Goal: Task Accomplishment & Management: Manage account settings

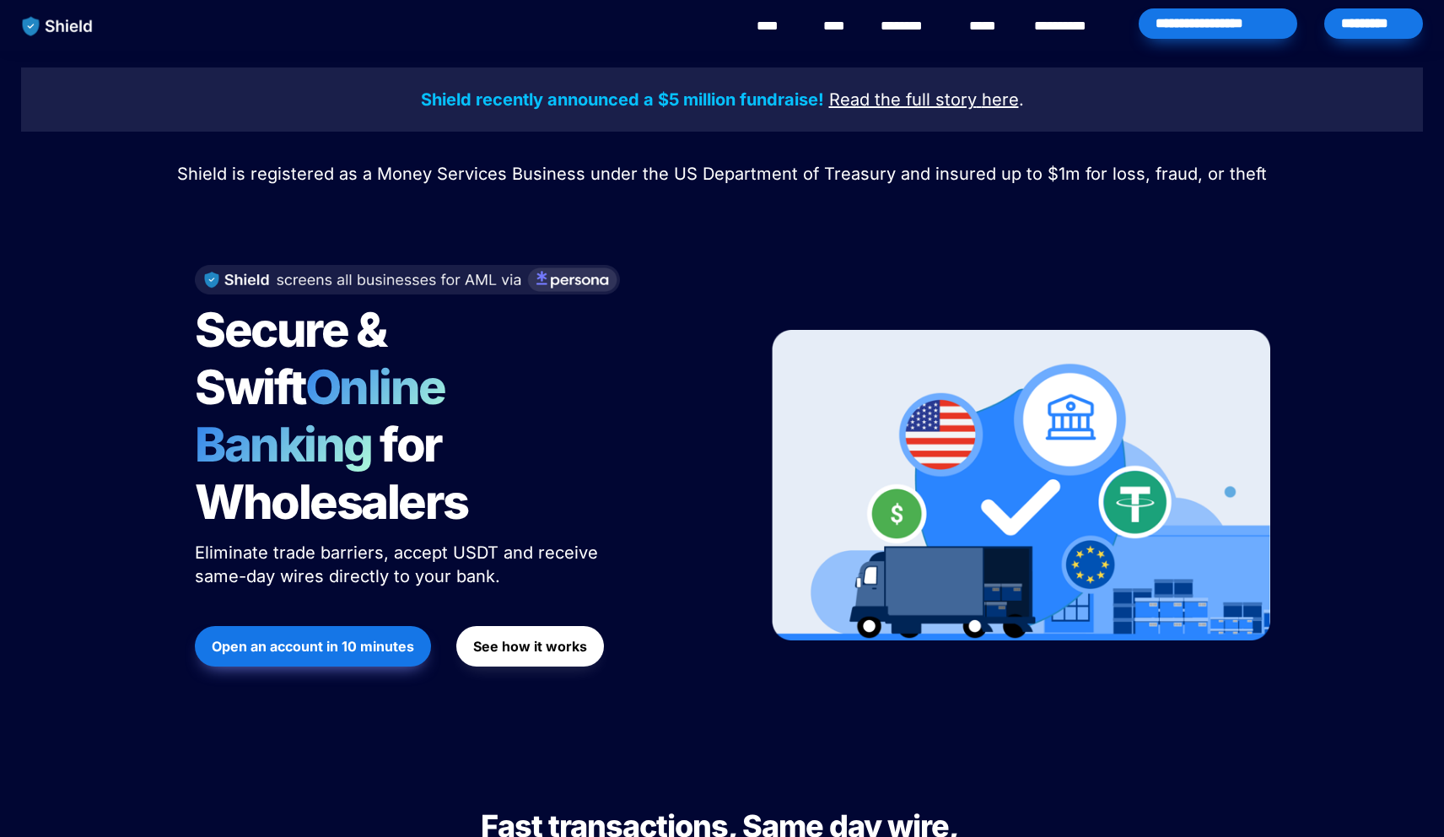
click at [1392, 22] on div "*********" at bounding box center [1373, 23] width 99 height 30
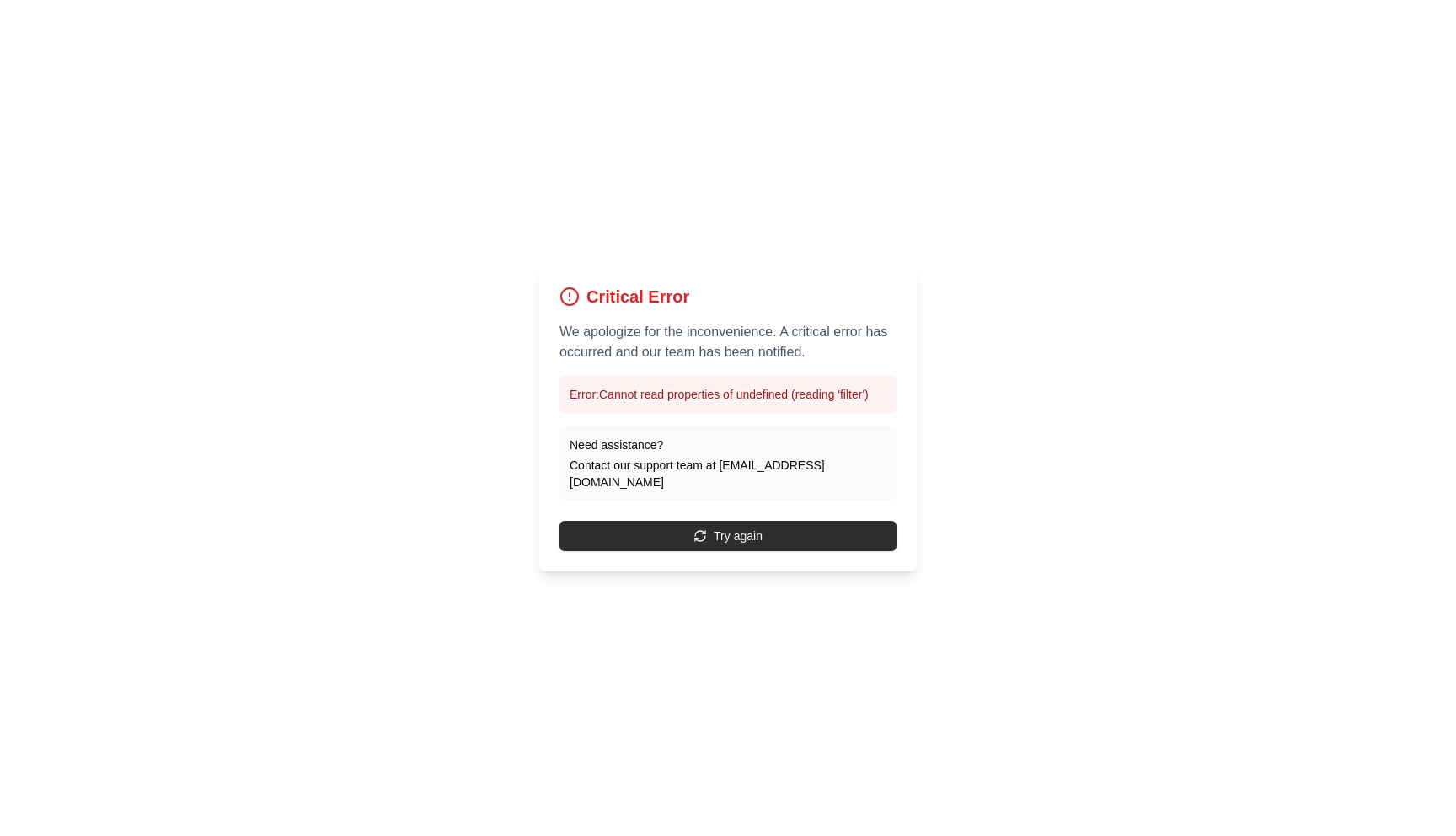
click at [665, 540] on button "Try again" at bounding box center [728, 535] width 337 height 30
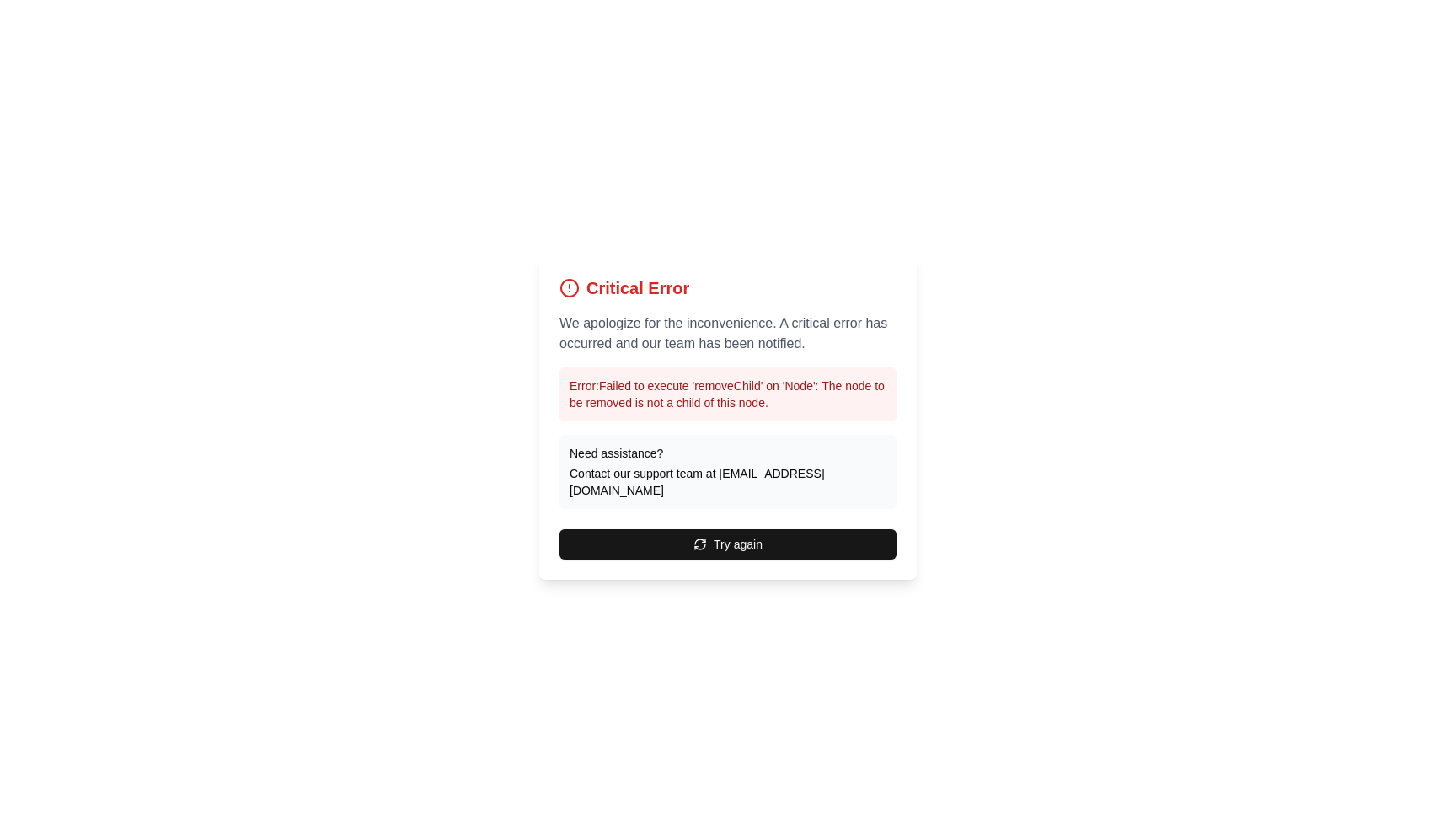
click at [665, 540] on button "Try again" at bounding box center [728, 544] width 337 height 30
click at [694, 539] on button "Try again" at bounding box center [728, 544] width 337 height 30
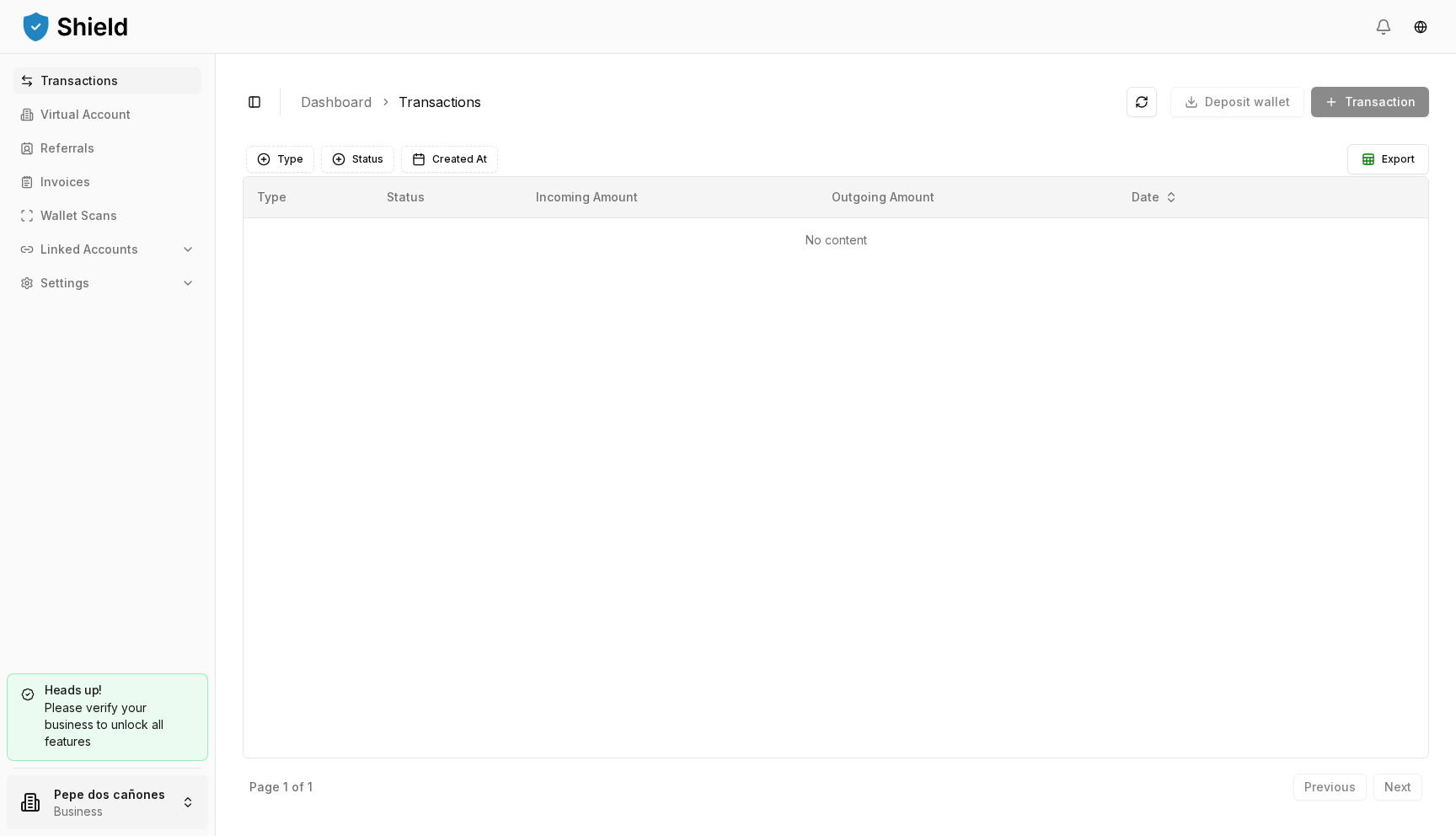
click at [152, 818] on html "Transactions Virtual Account Referrals Invoices Wallet Scans Linked Accounts Se…" at bounding box center [728, 418] width 1456 height 836
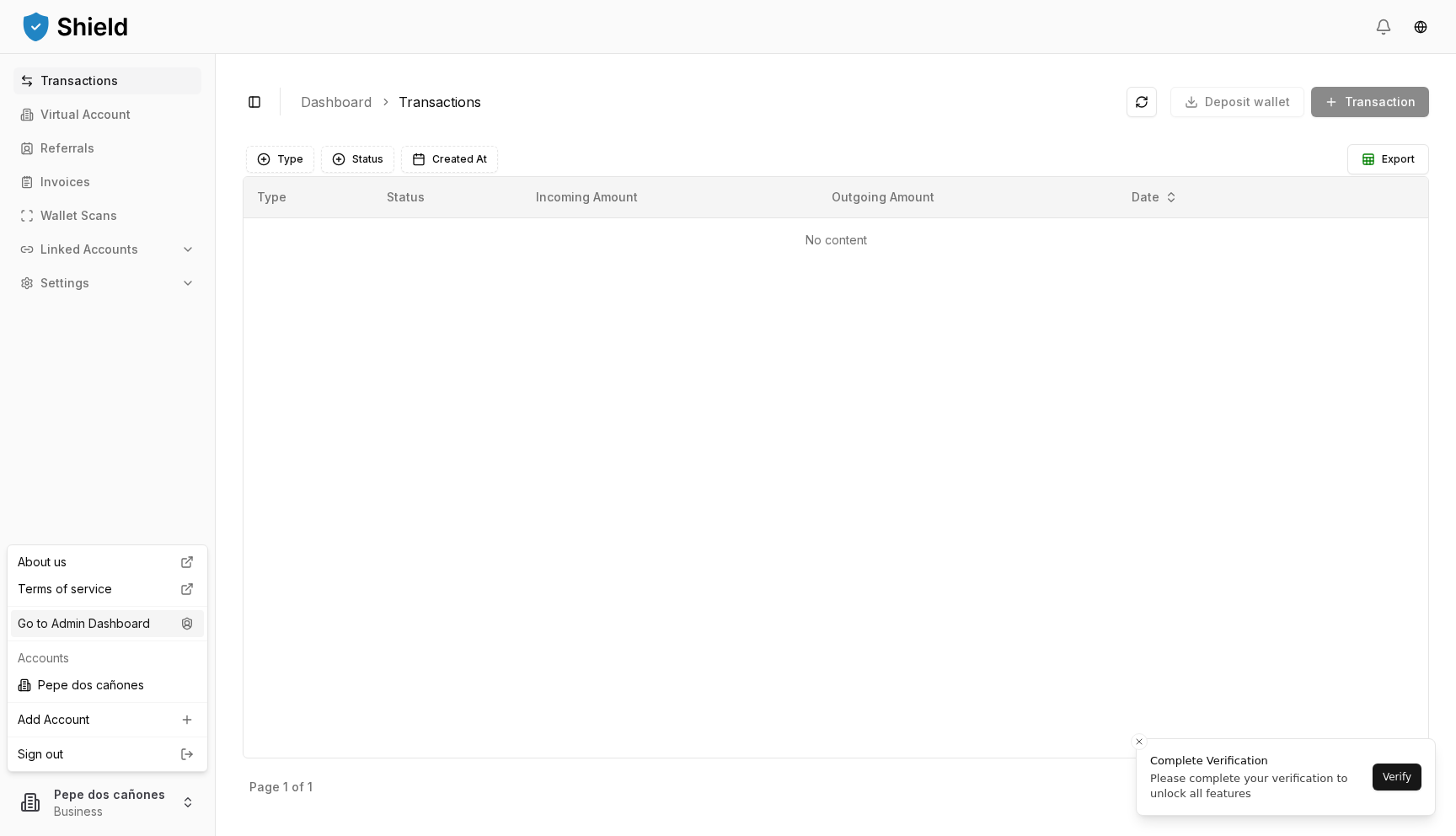
click at [160, 621] on div "Go to Admin Dashboard" at bounding box center [107, 623] width 193 height 27
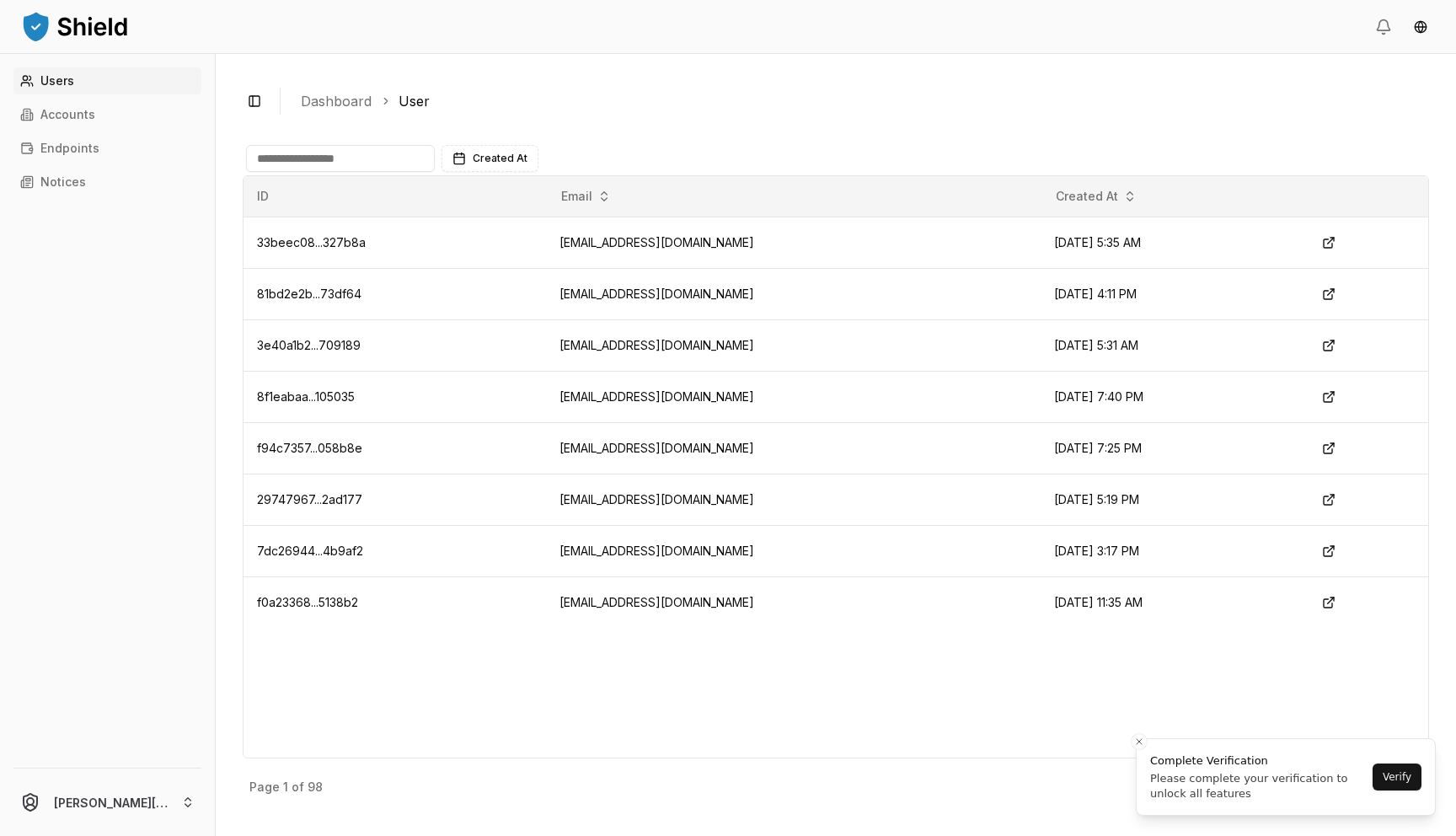
click at [336, 166] on input at bounding box center [340, 158] width 189 height 27
click at [91, 126] on link "Accounts" at bounding box center [107, 114] width 188 height 27
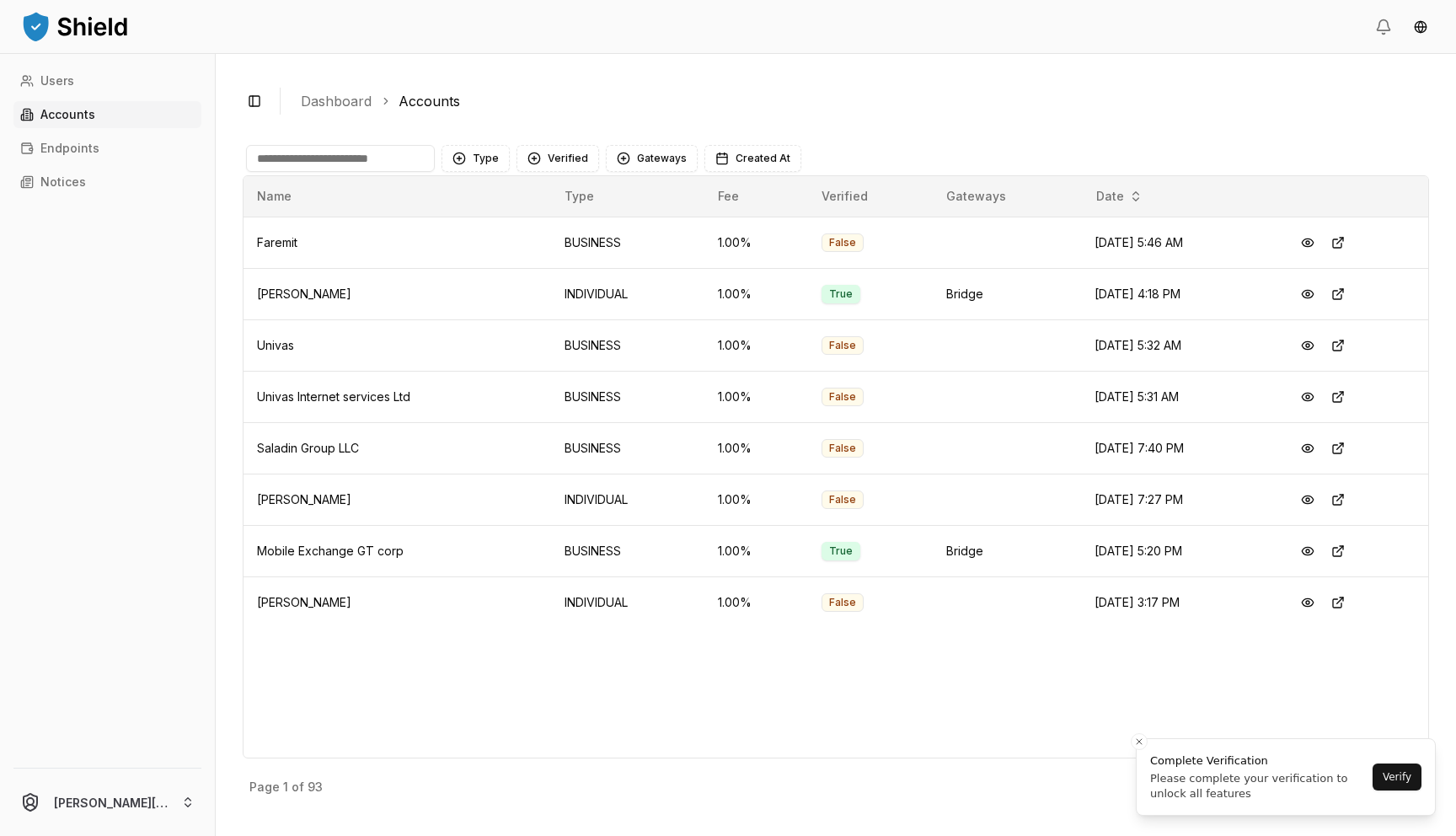
click at [361, 163] on input at bounding box center [340, 158] width 189 height 27
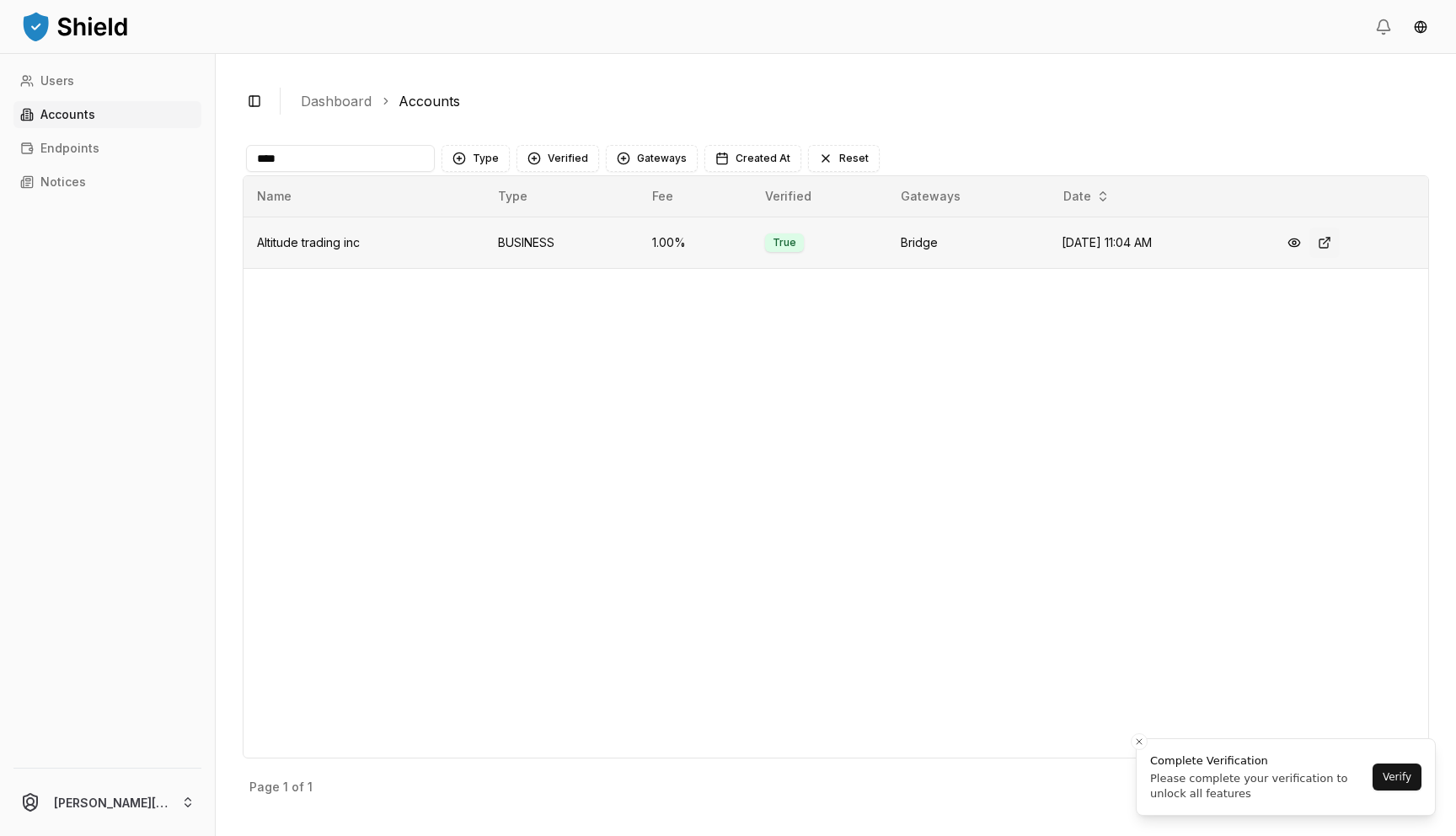
click at [1326, 246] on button at bounding box center [1325, 243] width 30 height 30
click at [363, 153] on input "****" at bounding box center [340, 158] width 189 height 27
type input "****"
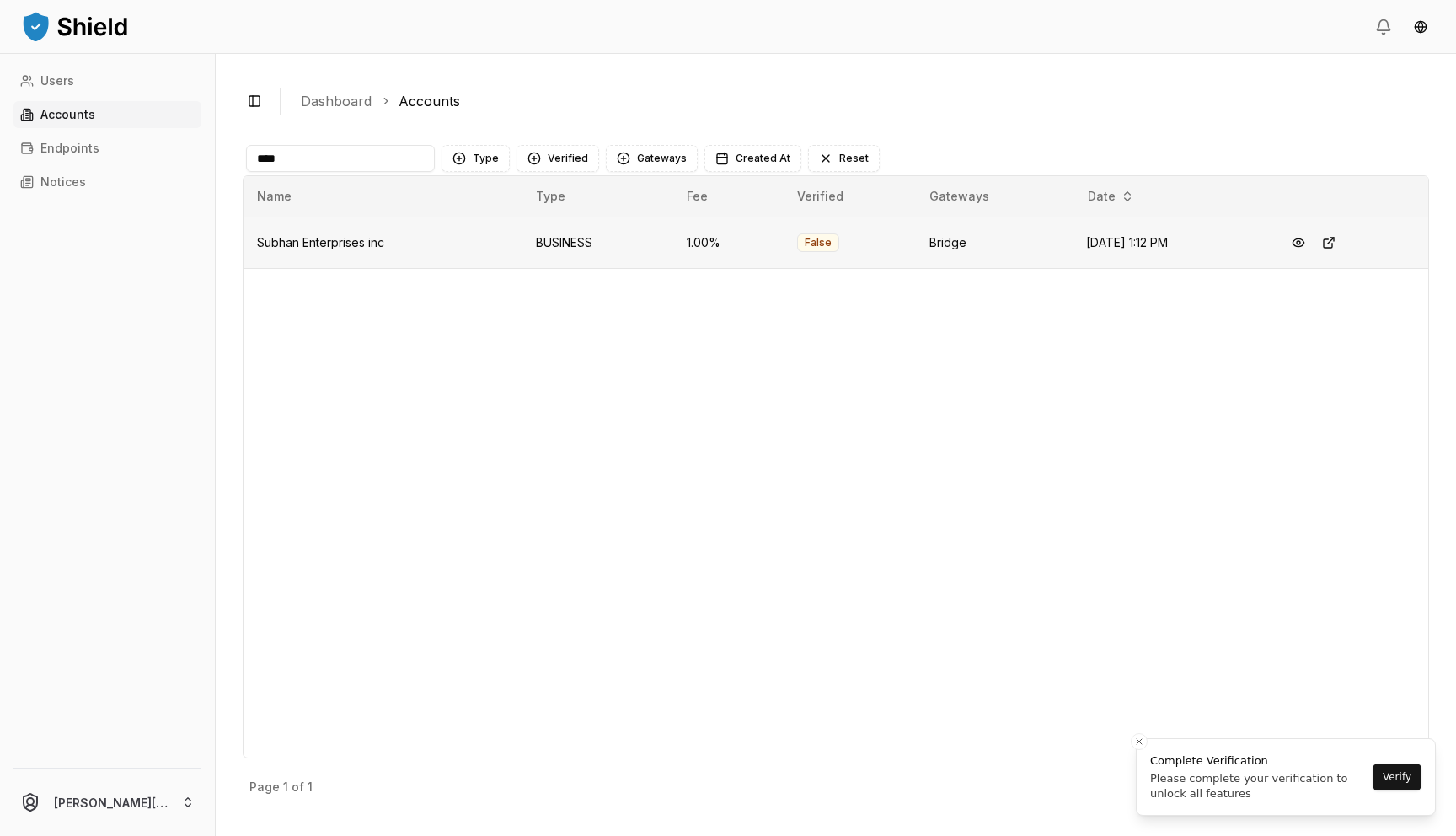
click at [342, 219] on td "Subhan Enterprises inc" at bounding box center [383, 242] width 279 height 51
click at [1337, 241] on button at bounding box center [1329, 243] width 30 height 30
click at [357, 157] on input "****" at bounding box center [340, 158] width 189 height 27
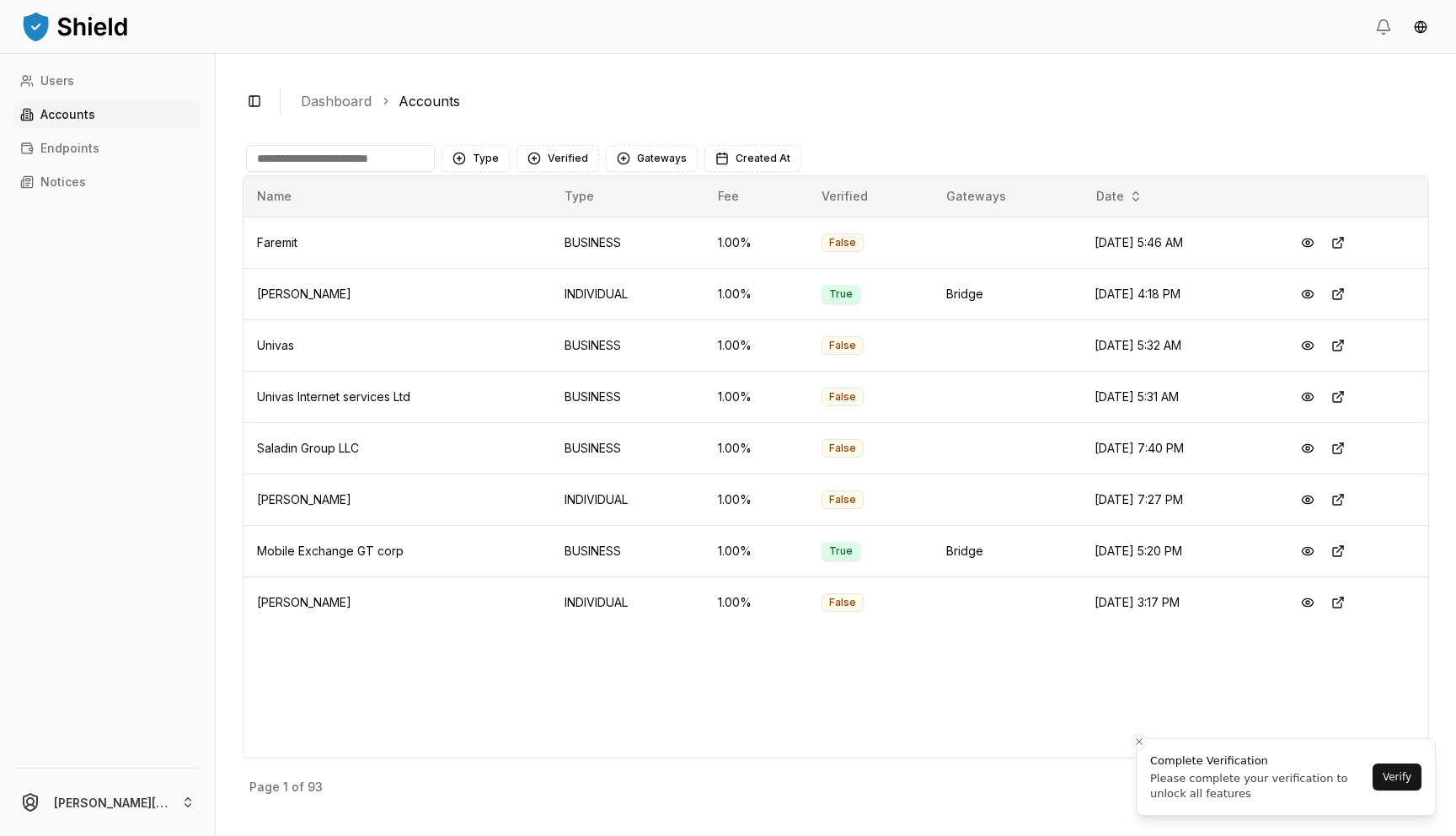
click at [330, 155] on input at bounding box center [340, 158] width 189 height 27
click at [401, 159] on input at bounding box center [340, 158] width 189 height 27
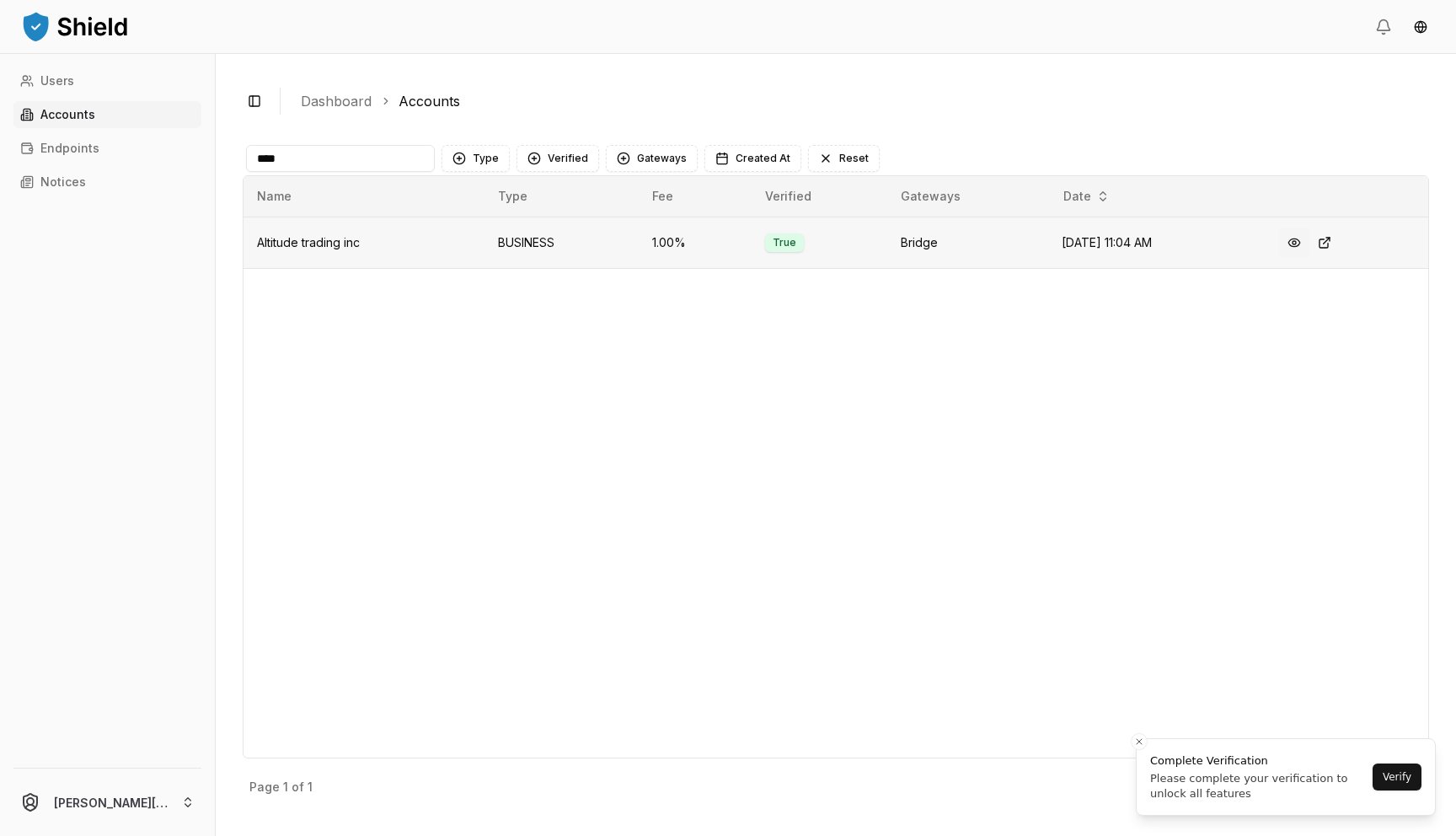
type input "****"
click at [1299, 250] on button at bounding box center [1294, 243] width 30 height 30
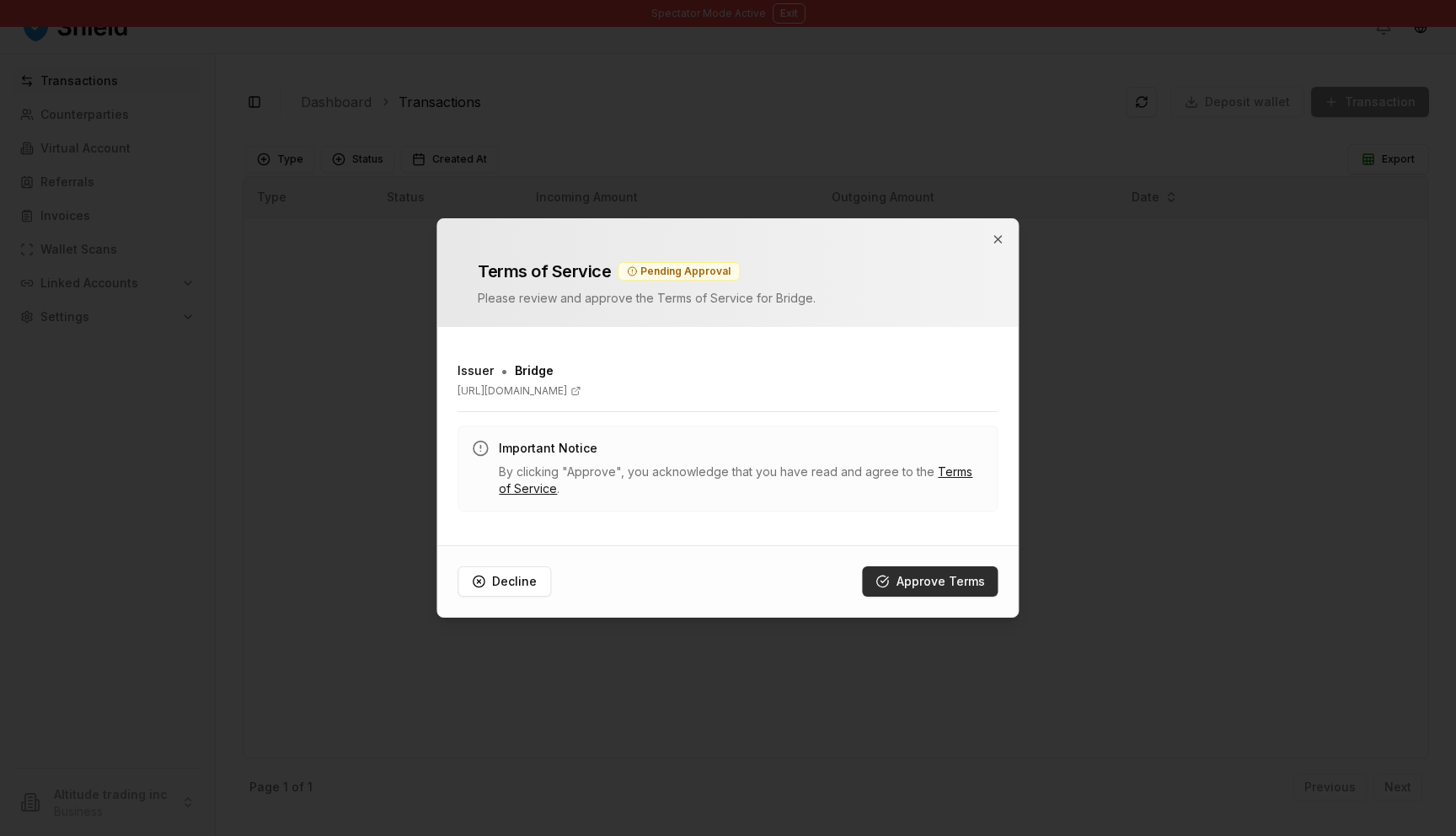
click at [917, 585] on button "Approve Terms" at bounding box center [931, 581] width 136 height 30
click at [923, 581] on div "Decline Processing..." at bounding box center [728, 581] width 581 height 72
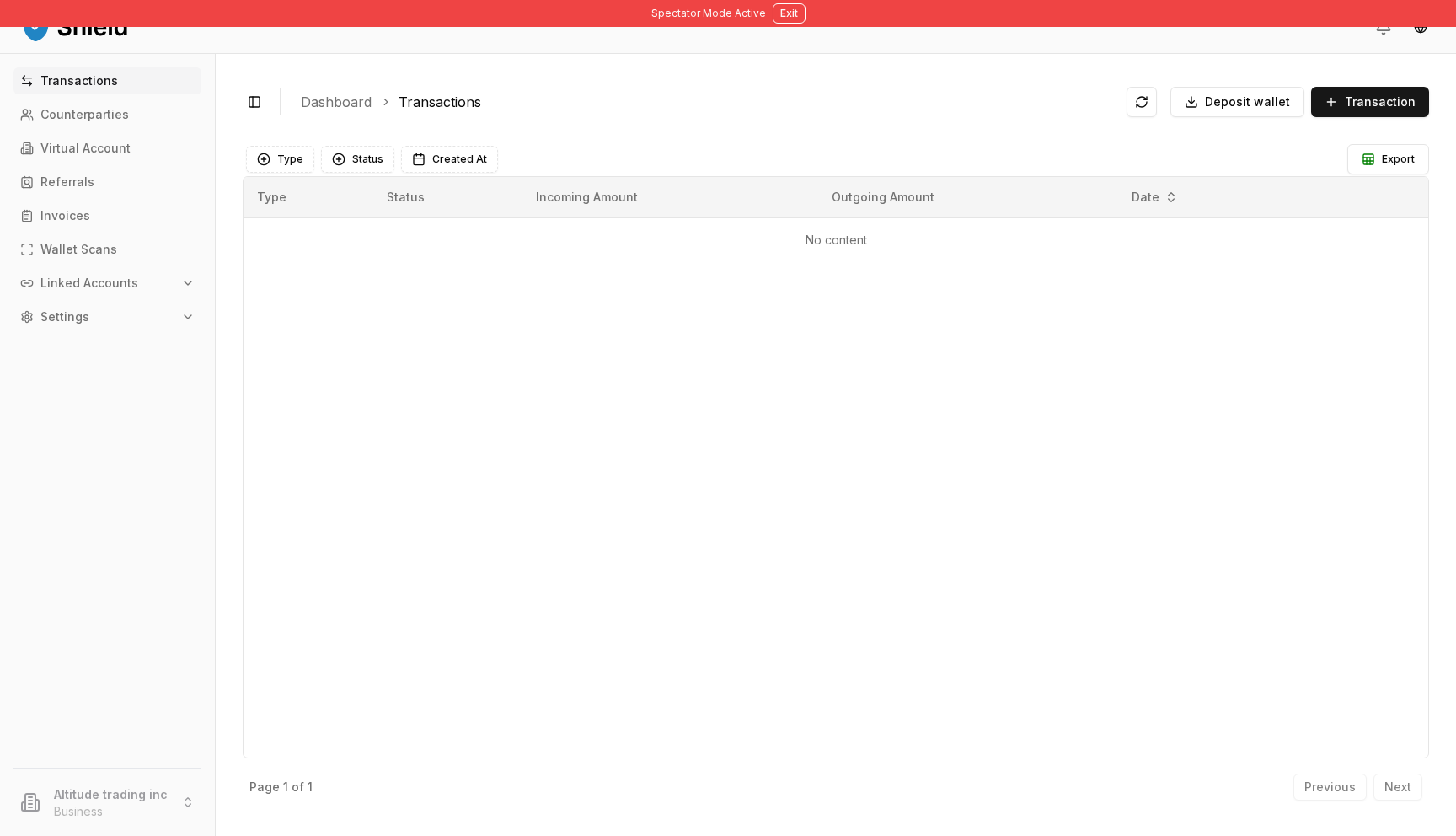
click at [116, 288] on p "Linked Accounts" at bounding box center [89, 283] width 98 height 12
click at [113, 337] on p "Bank Accounts" at bounding box center [86, 342] width 88 height 12
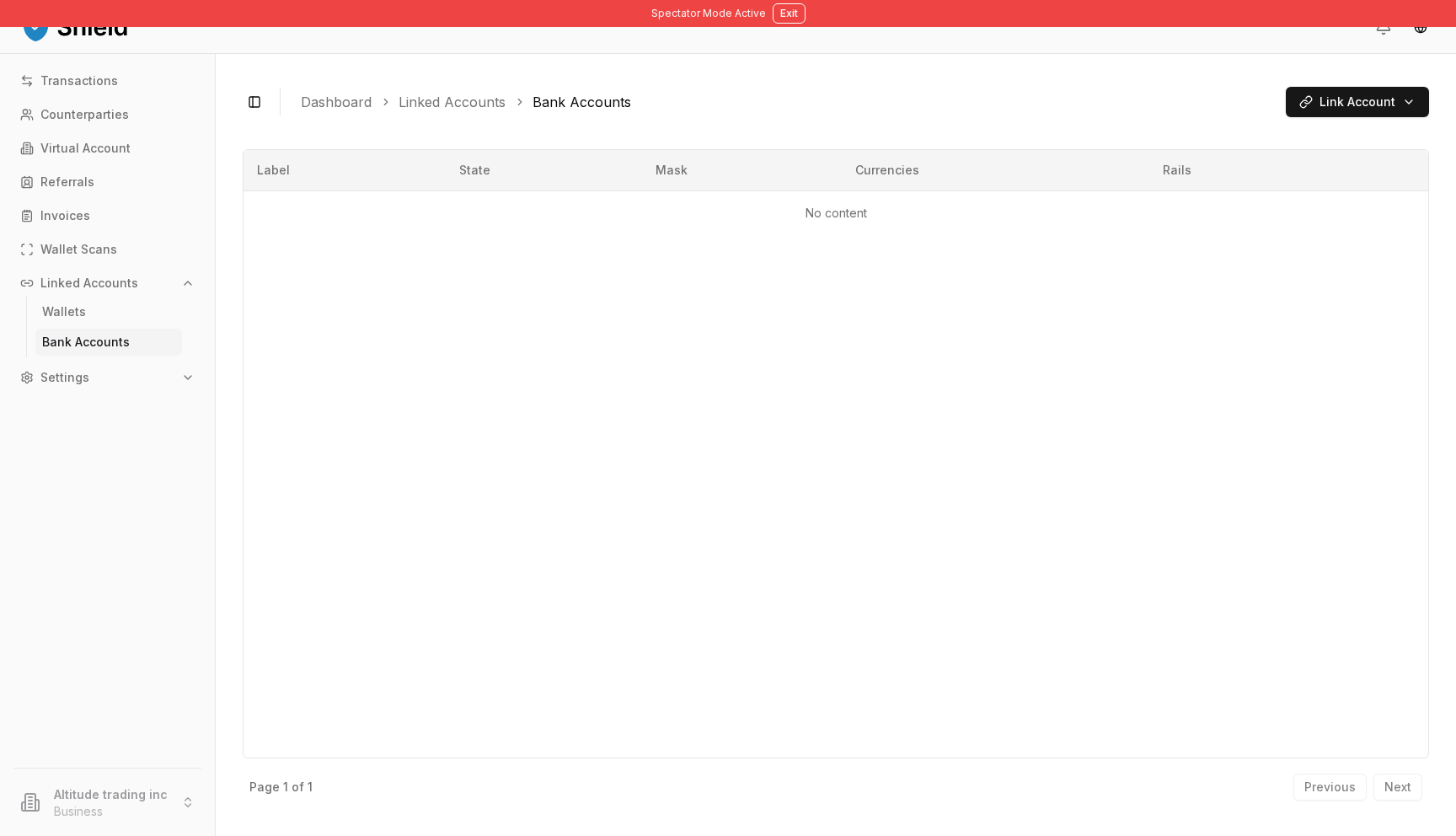
click at [143, 343] on link "Bank Accounts" at bounding box center [108, 342] width 147 height 27
click at [76, 345] on p "Bank Accounts" at bounding box center [86, 342] width 88 height 12
click at [1372, 97] on html "Spectator Mode Active Exit Transactions Counterparties Virtual Account Referral…" at bounding box center [728, 418] width 1456 height 836
click at [790, 14] on html "Spectator Mode Active Exit Transactions Counterparties Virtual Account Referral…" at bounding box center [728, 418] width 1456 height 836
click at [790, 13] on button "Exit" at bounding box center [788, 13] width 33 height 20
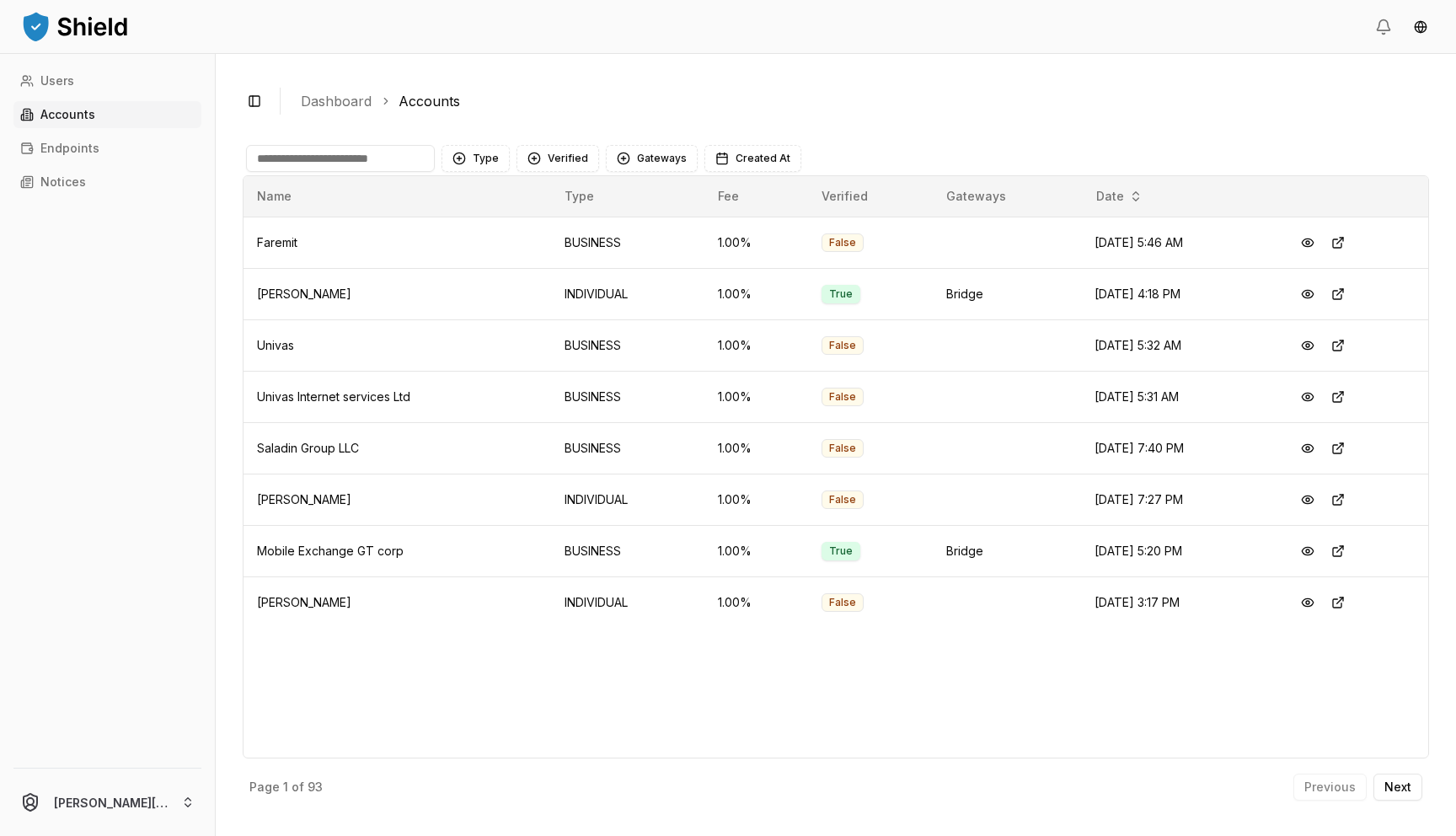
click at [369, 160] on input at bounding box center [340, 158] width 189 height 27
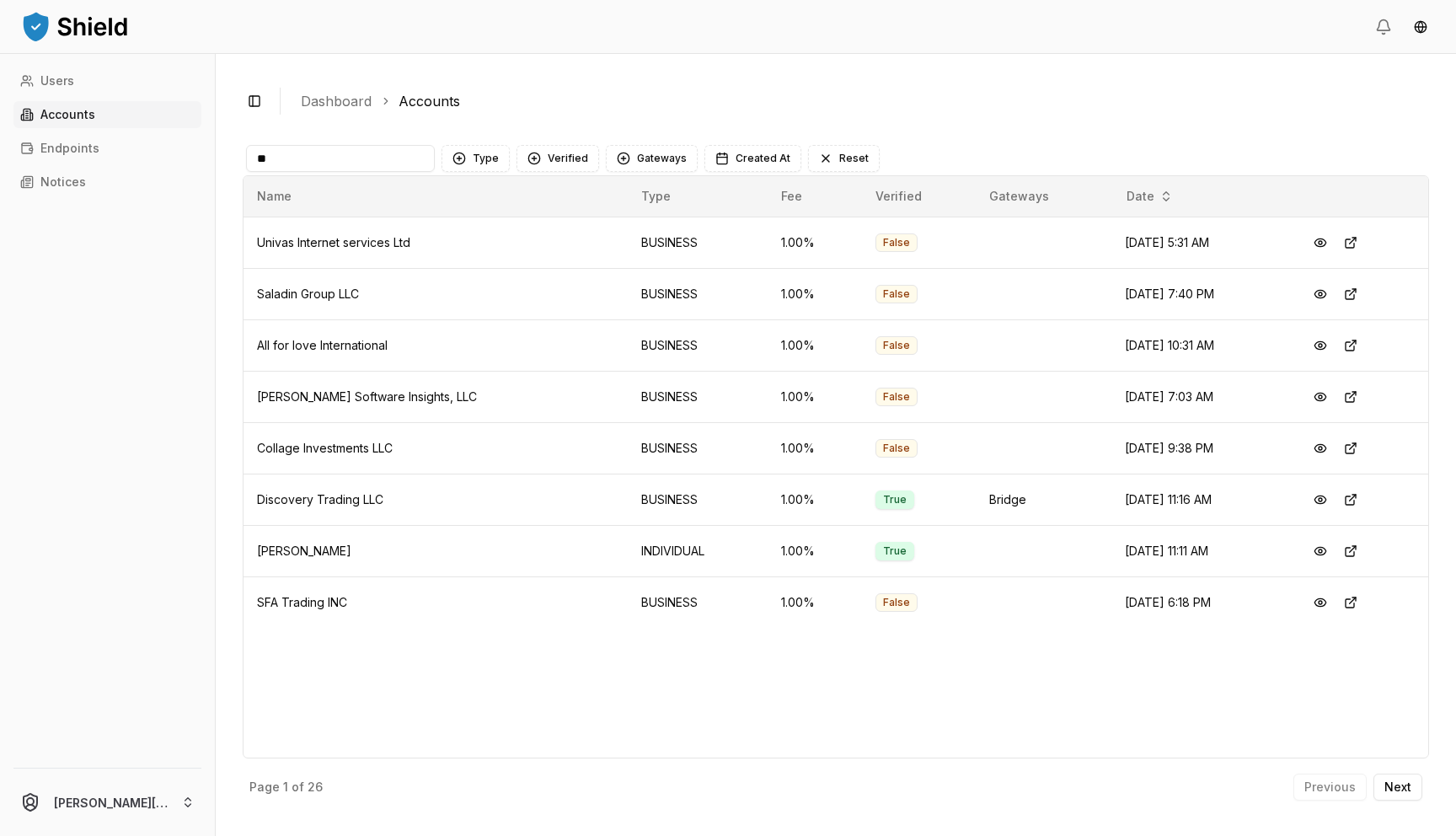
type input "*"
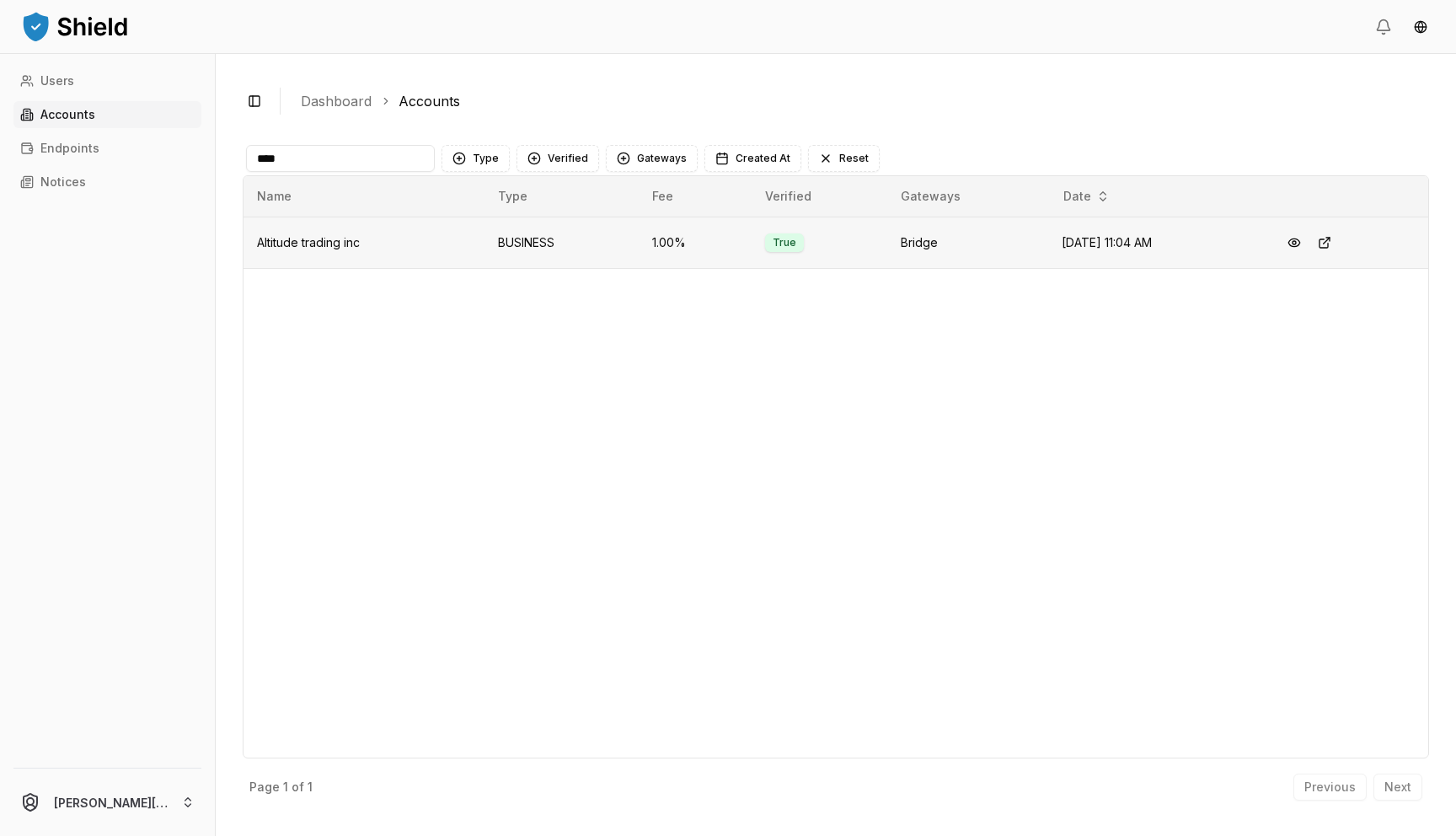
type input "****"
click at [447, 240] on td "Altitude trading inc" at bounding box center [364, 242] width 241 height 51
drag, startPoint x: 393, startPoint y: 247, endPoint x: 251, endPoint y: 240, distance: 142.2
click at [251, 240] on td "Altitude trading inc" at bounding box center [364, 242] width 241 height 51
copy span "Altitude trading inc"
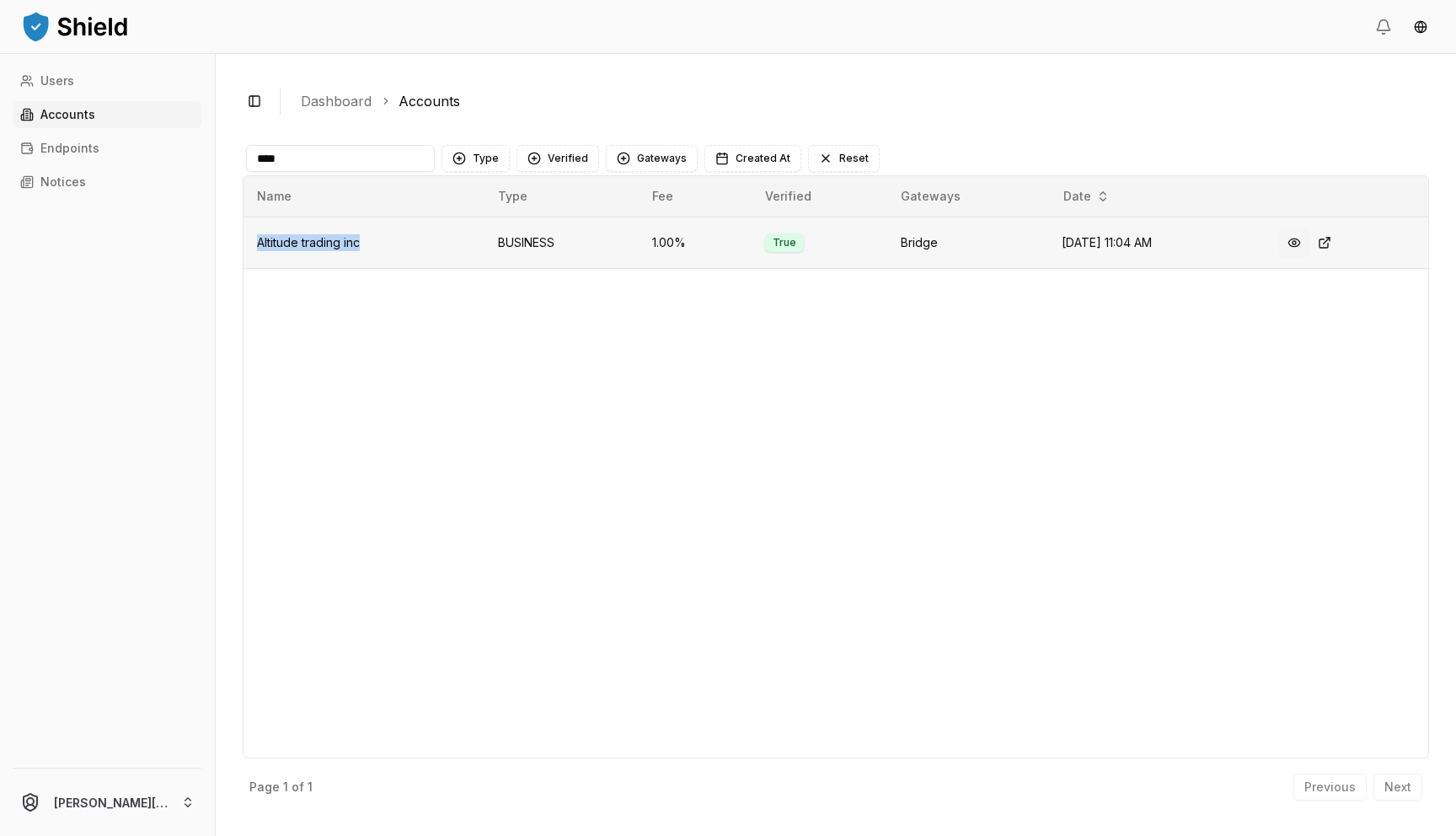
click at [1294, 245] on button at bounding box center [1294, 243] width 30 height 30
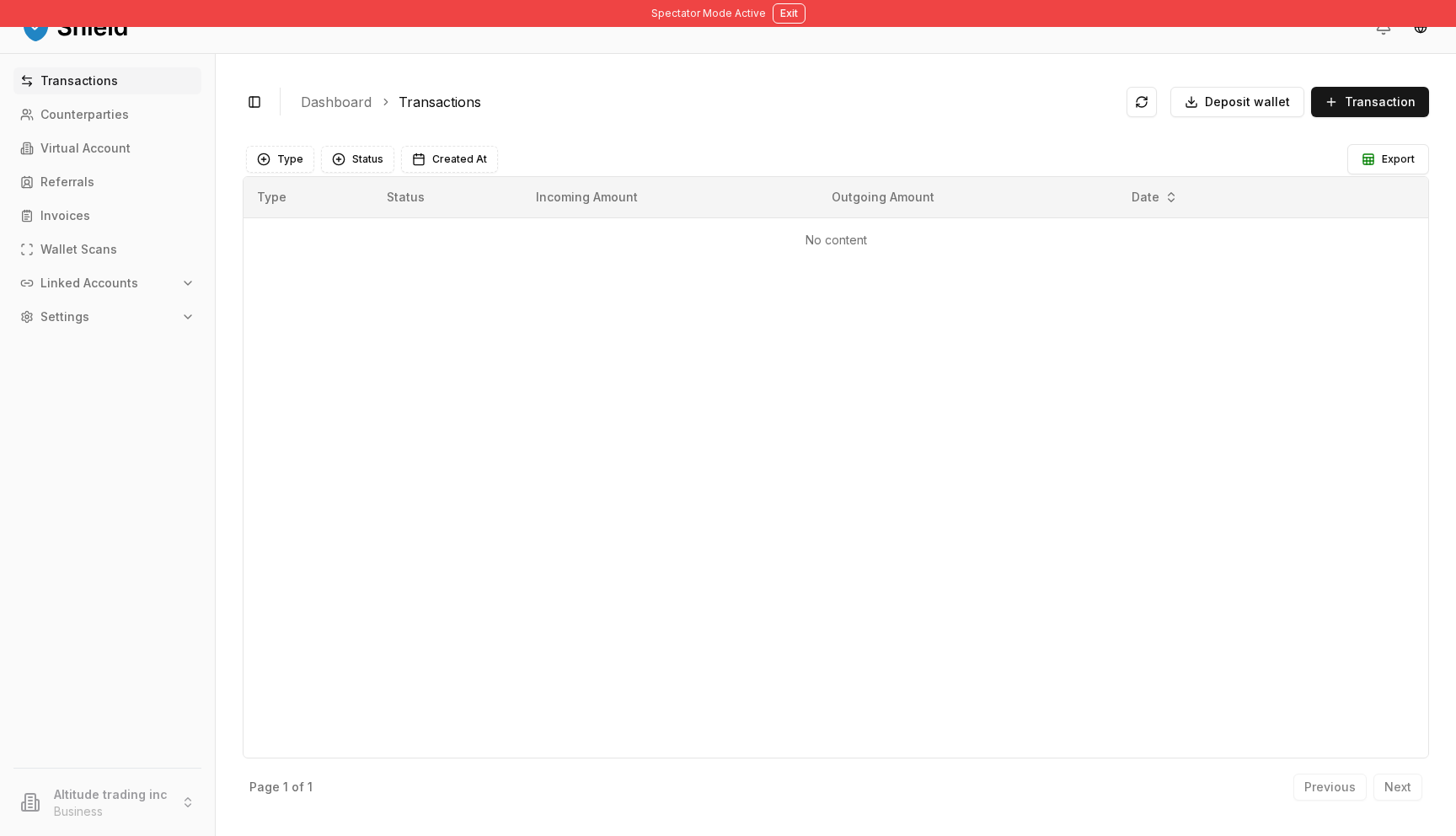
click at [118, 277] on p "Linked Accounts" at bounding box center [89, 283] width 98 height 12
click at [173, 335] on link "Bank Accounts" at bounding box center [108, 342] width 147 height 27
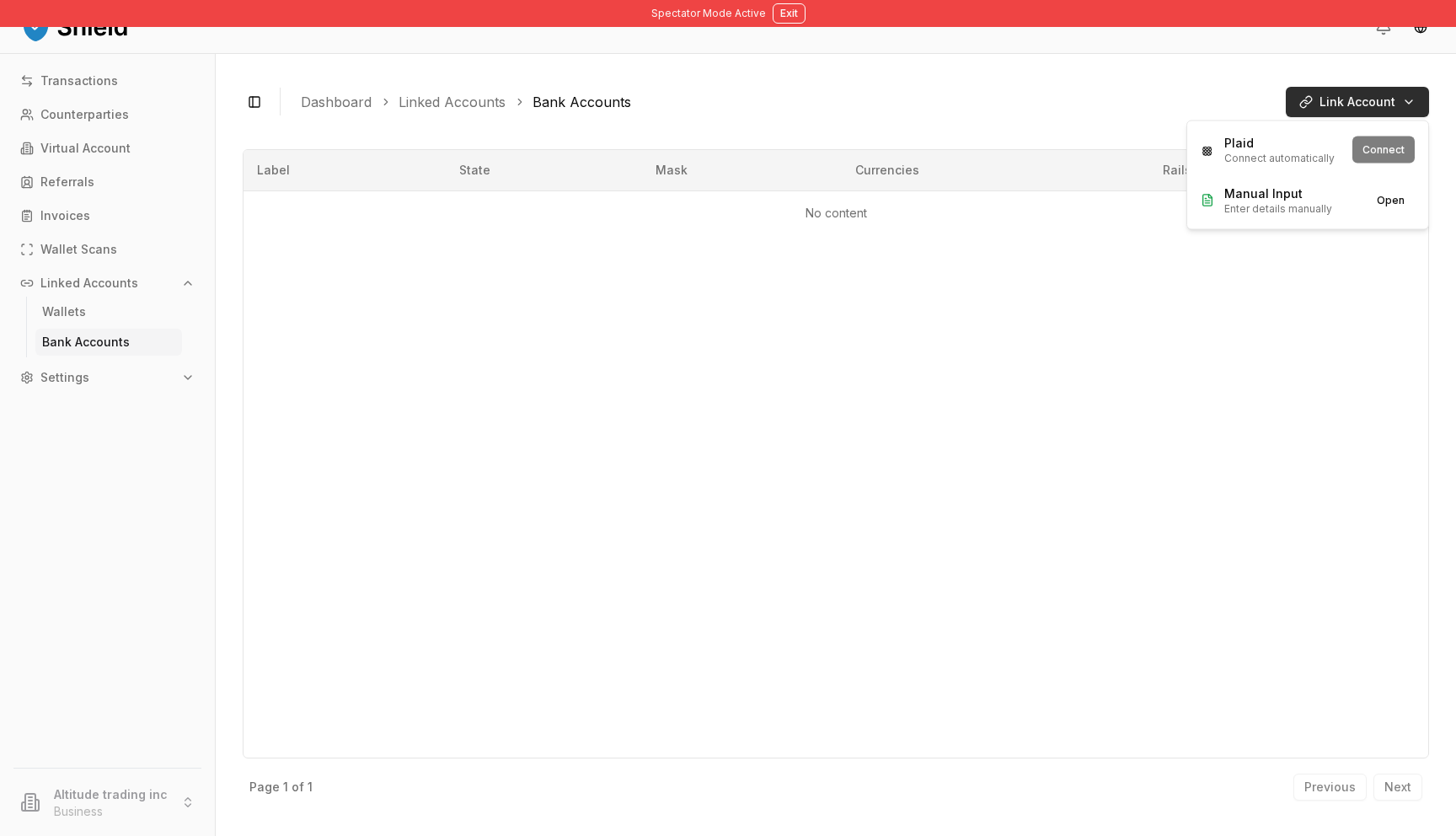
click at [1409, 98] on html "Spectator Mode Active Exit Transactions Counterparties Virtual Account Referral…" at bounding box center [728, 418] width 1456 height 836
click at [1337, 207] on div "Manual Input Enter details manually" at bounding box center [1279, 201] width 156 height 30
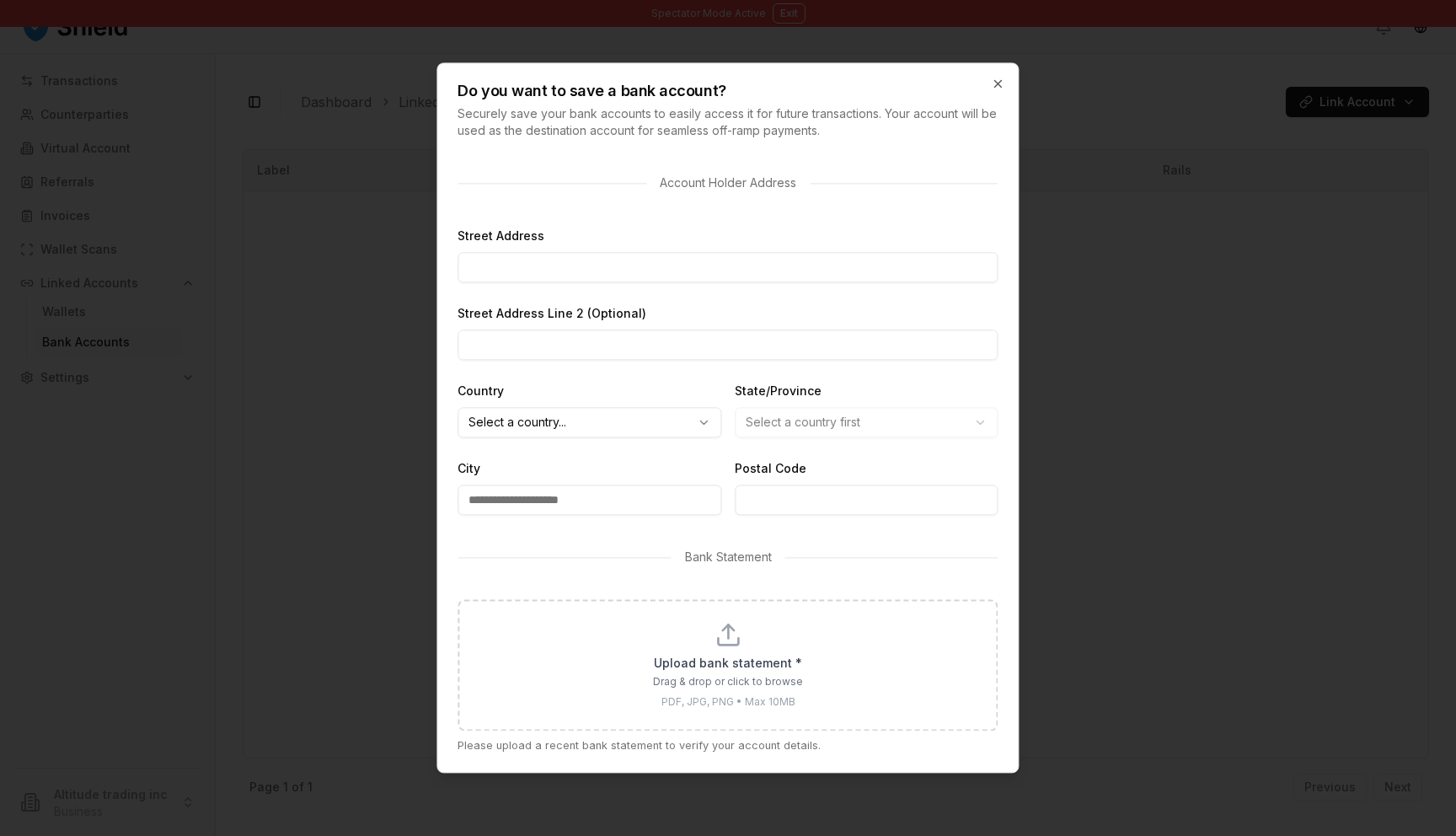
scroll to position [486, 0]
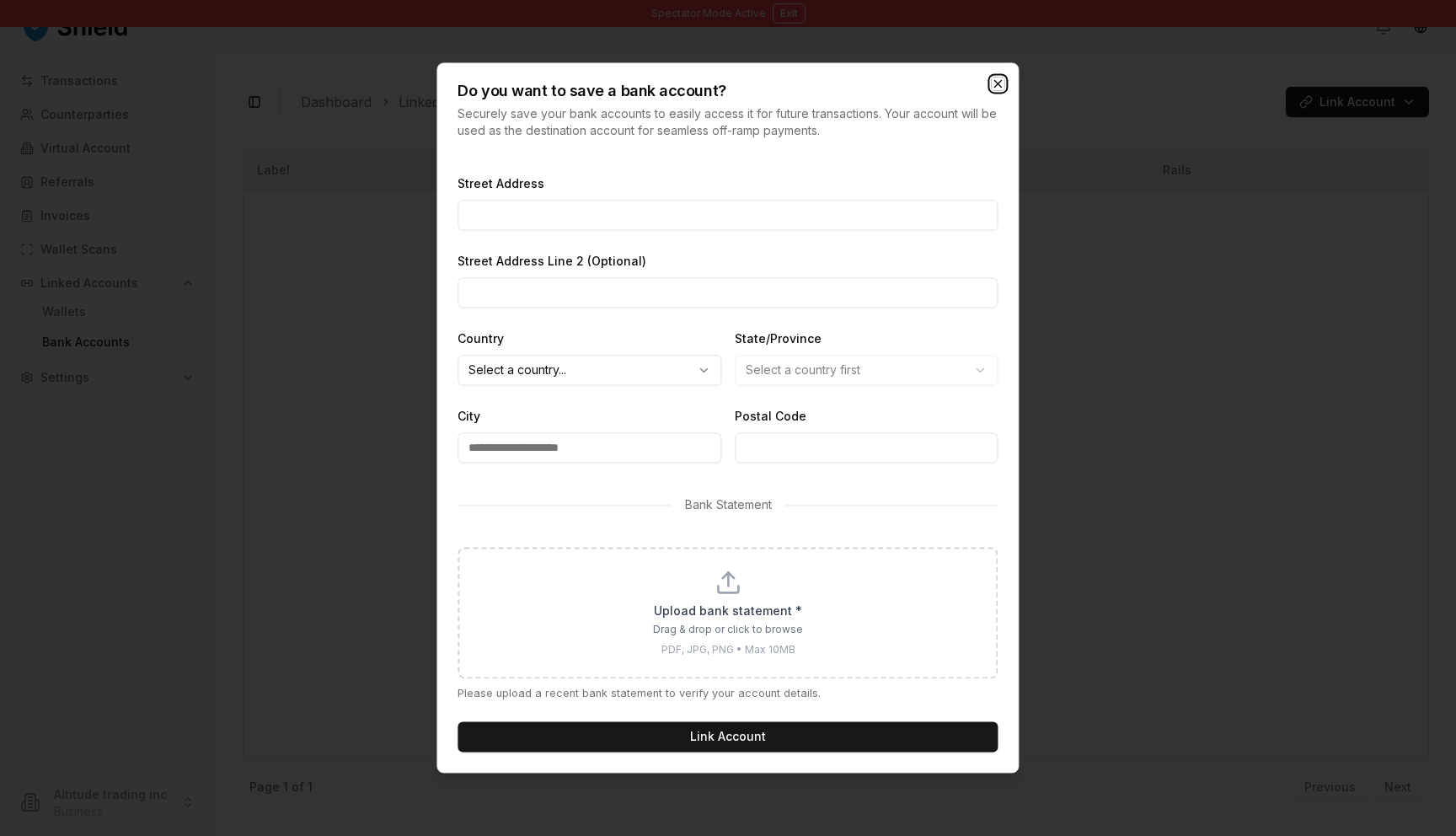
click at [1003, 85] on icon "button" at bounding box center [998, 83] width 13 height 13
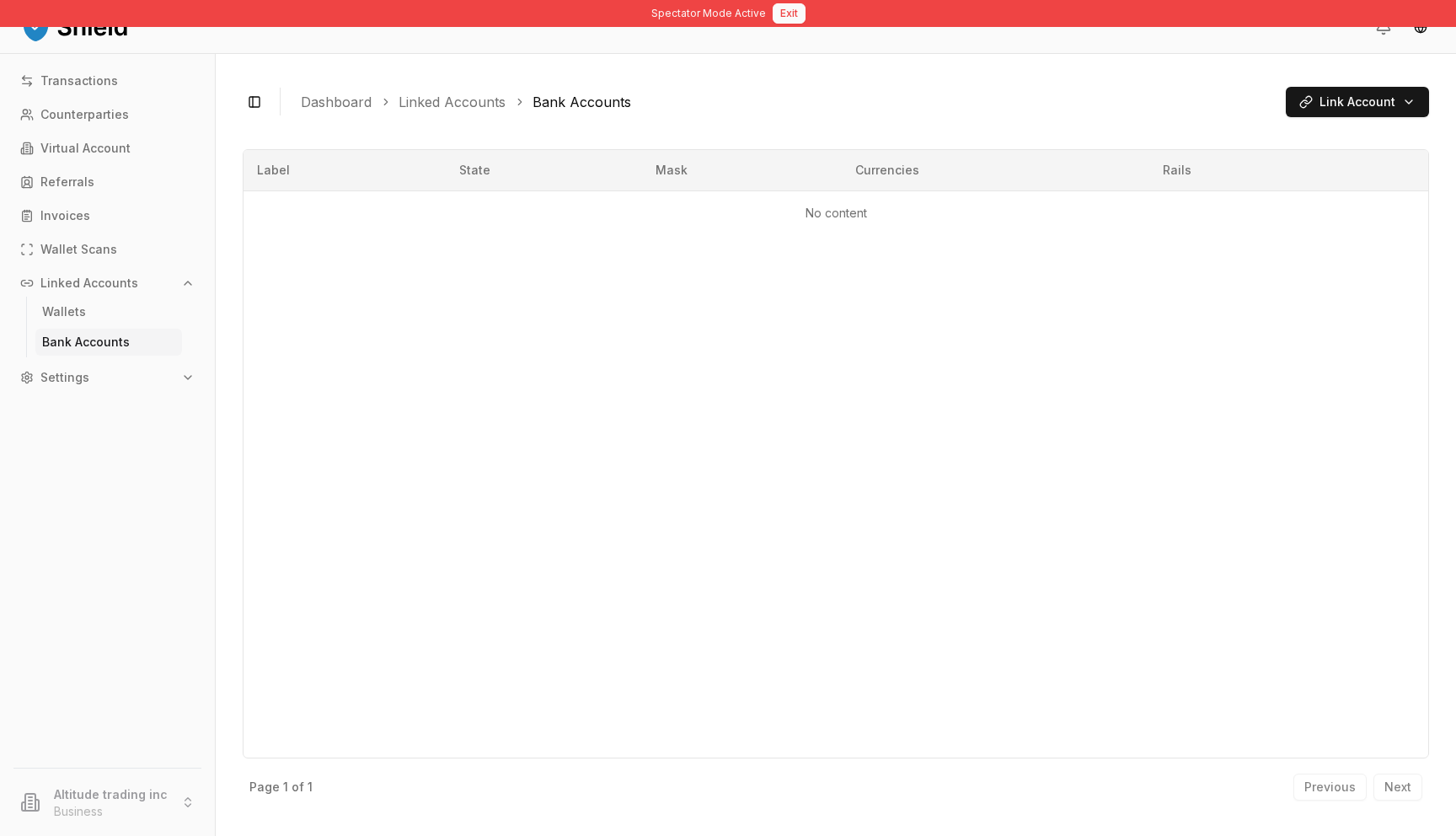
click at [781, 13] on button "Exit" at bounding box center [788, 13] width 33 height 20
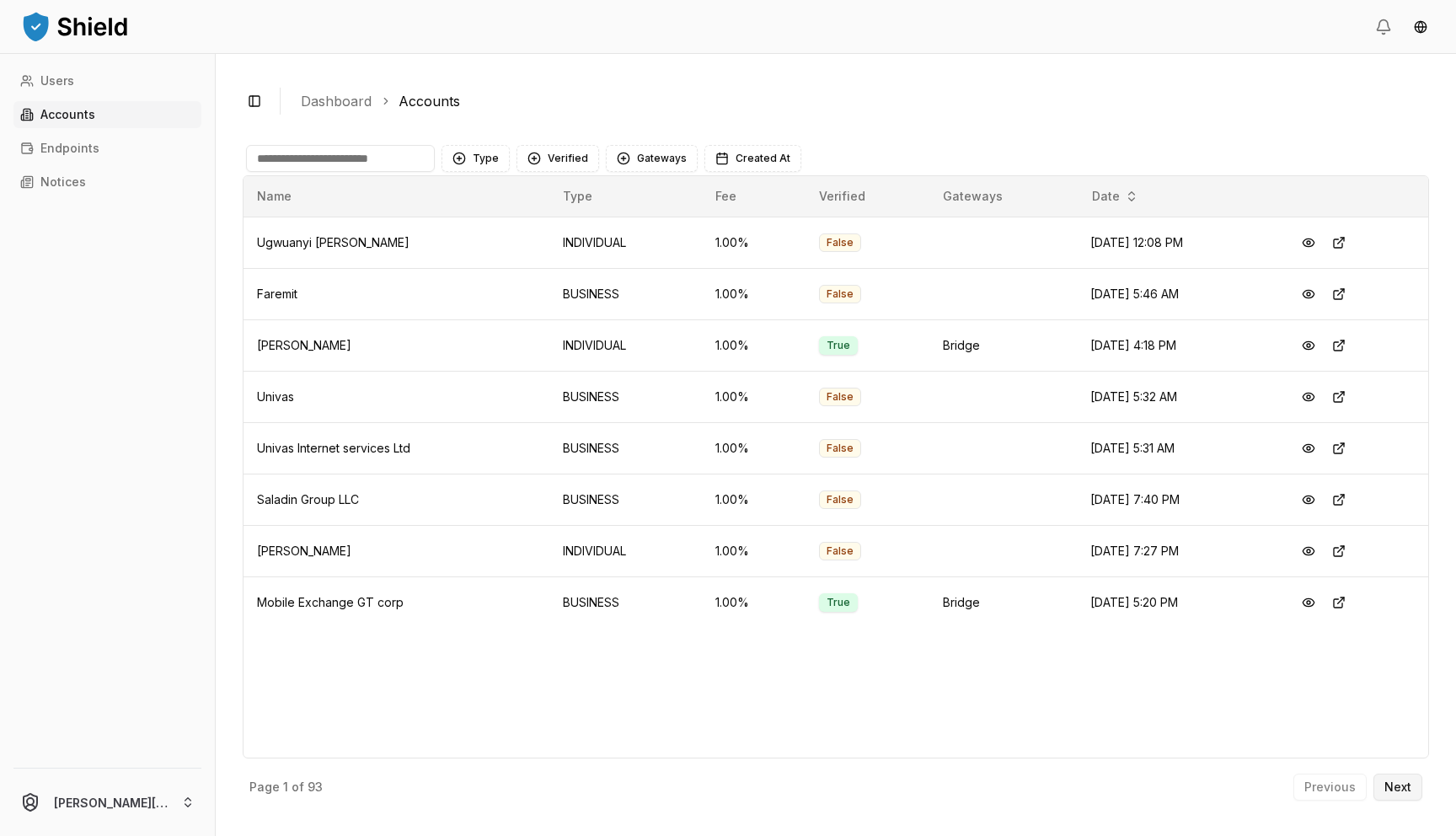
click at [1385, 777] on button "Next" at bounding box center [1398, 786] width 49 height 27
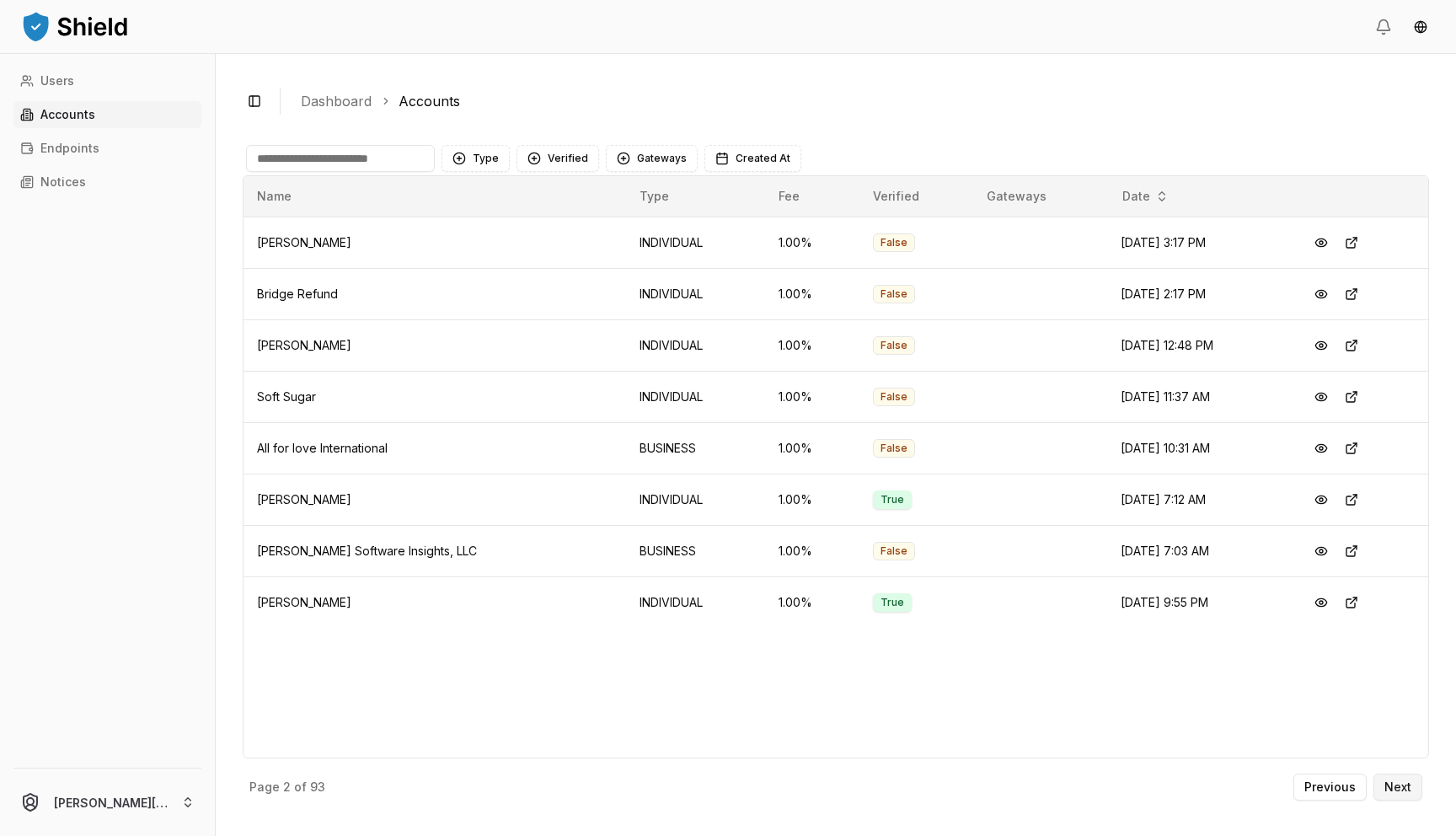
click at [1412, 779] on button "Next" at bounding box center [1398, 786] width 49 height 27
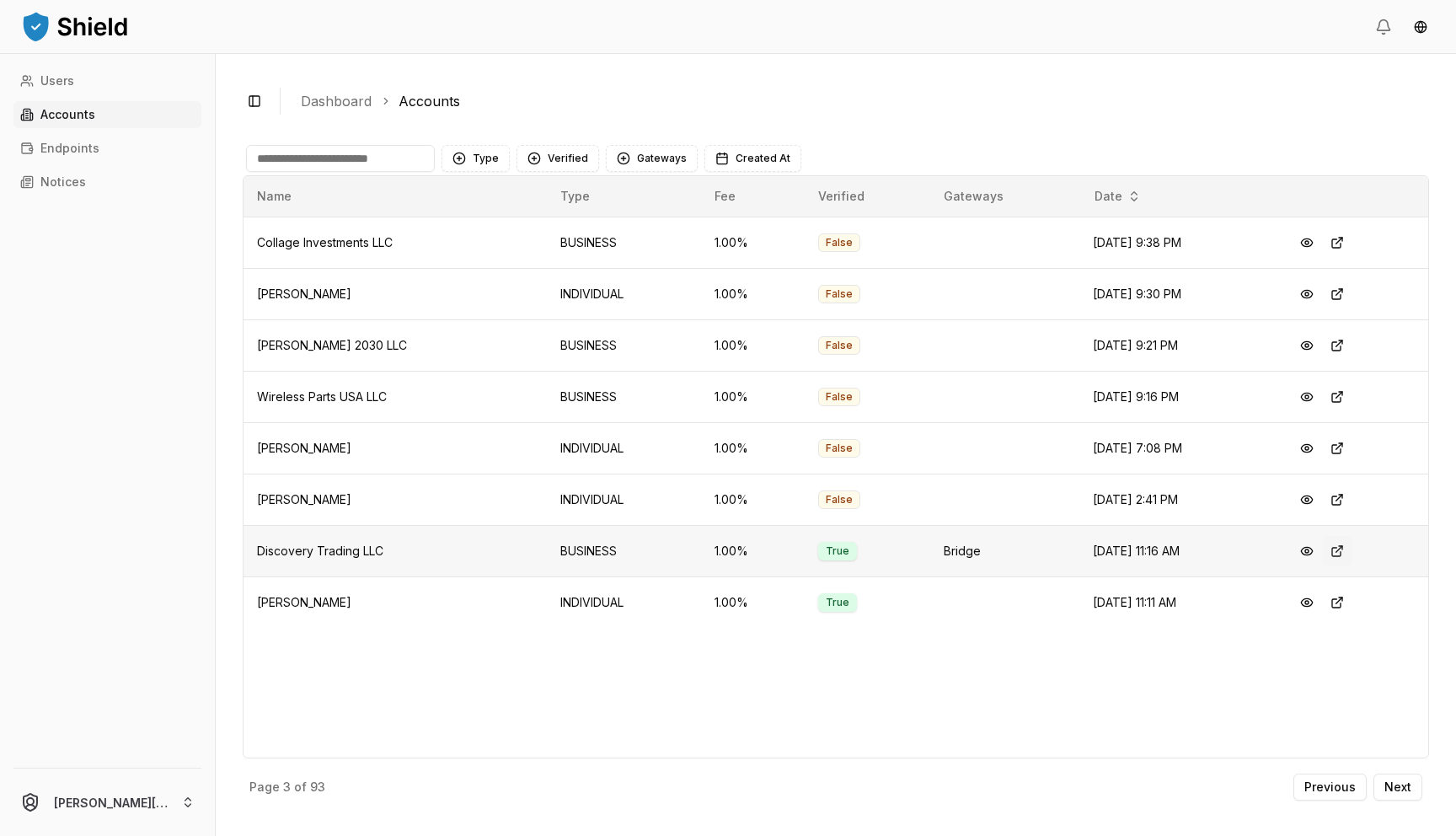
click at [1334, 551] on button at bounding box center [1337, 550] width 30 height 30
click at [478, 162] on button "Type" at bounding box center [476, 158] width 68 height 27
click at [489, 245] on div "BUSINESS" at bounding box center [526, 254] width 160 height 27
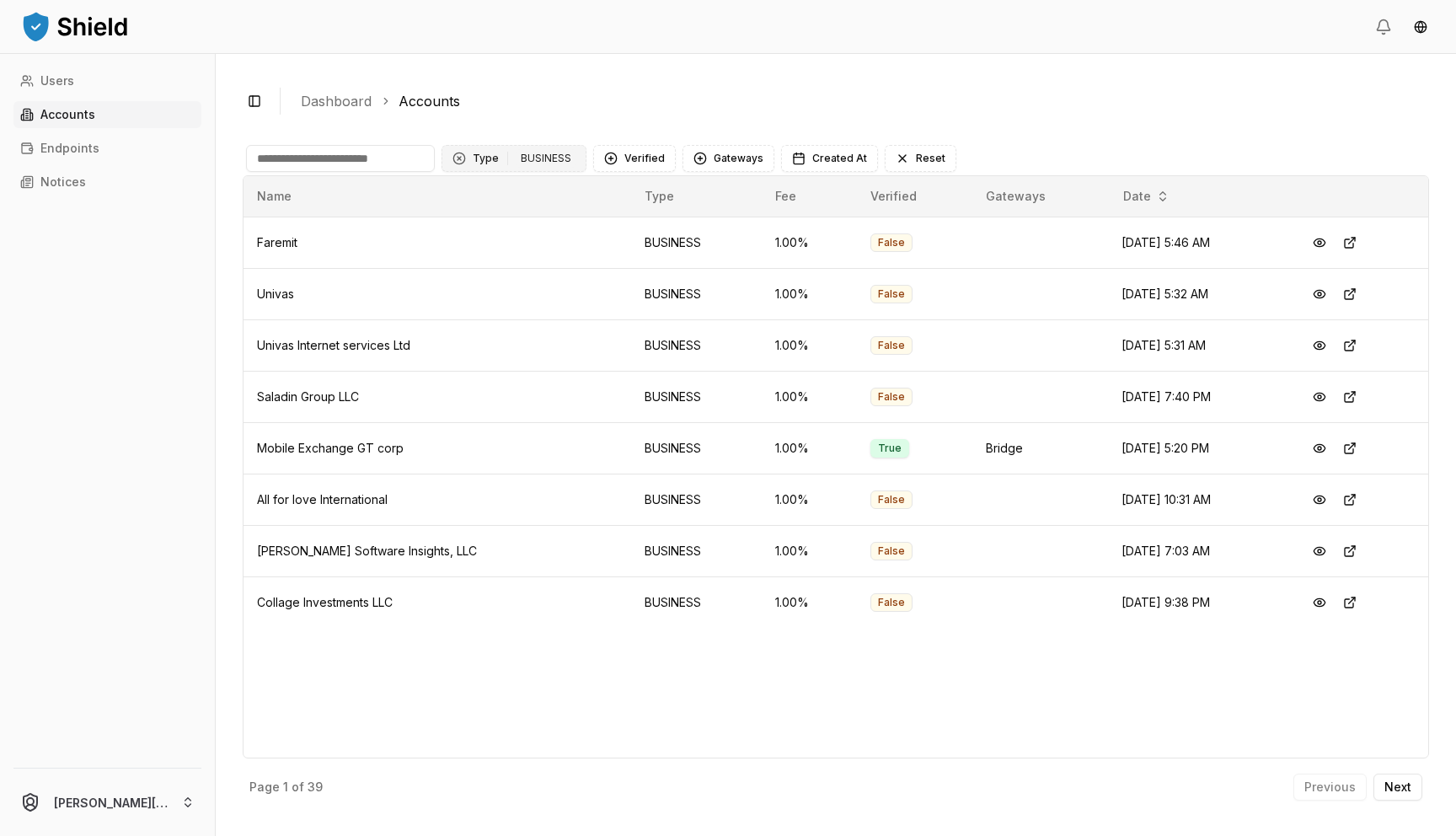
click at [475, 157] on button "Type 1 BUSINESS" at bounding box center [514, 158] width 145 height 27
click at [620, 163] on button "Verified" at bounding box center [635, 158] width 83 height 27
click at [604, 231] on div "Suggestions" at bounding box center [608, 227] width 13 height 13
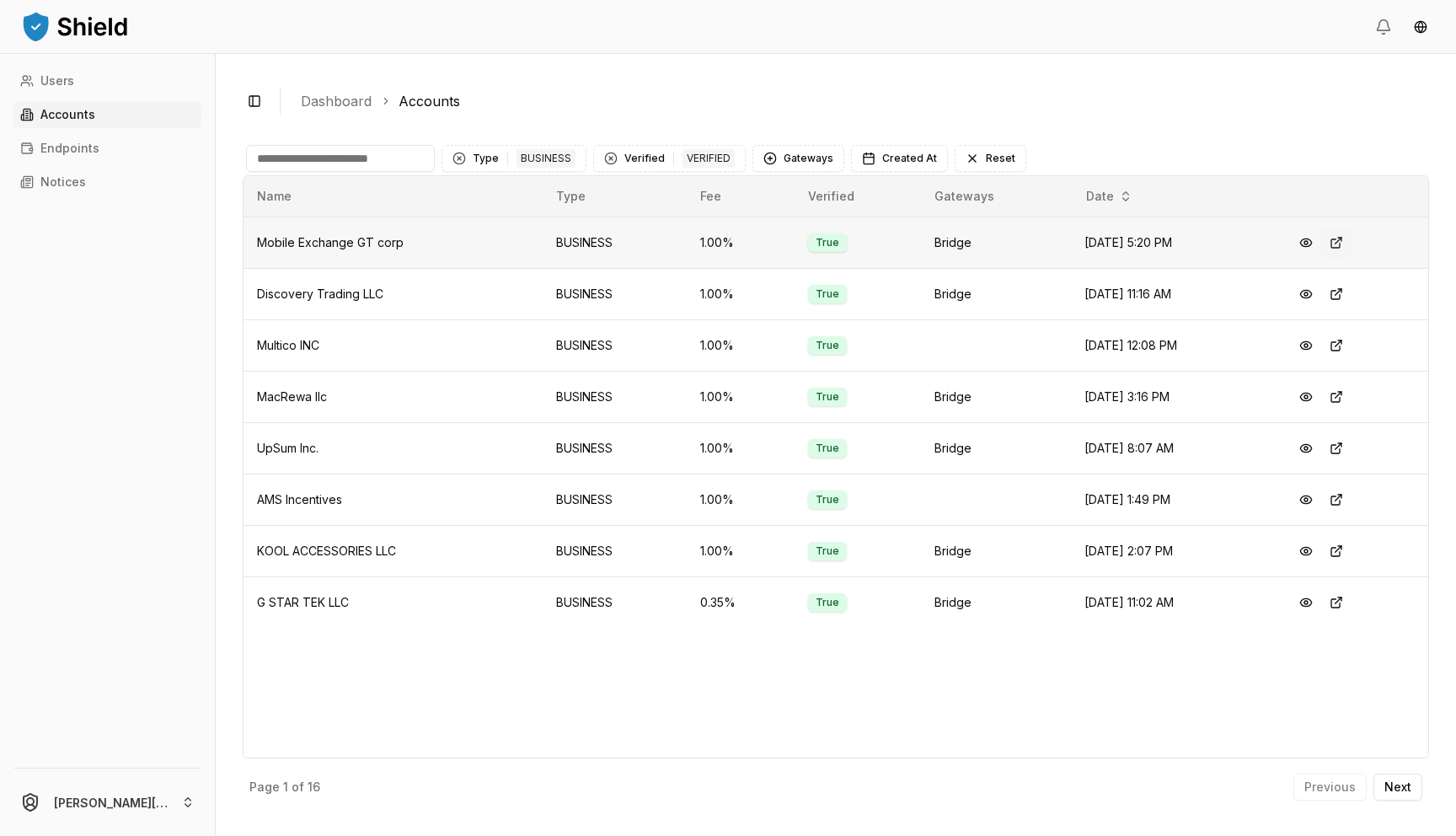
click at [1345, 242] on button at bounding box center [1336, 243] width 30 height 30
click at [1342, 296] on button at bounding box center [1336, 294] width 30 height 30
click at [1342, 347] on button at bounding box center [1336, 346] width 30 height 30
click at [1342, 398] on button at bounding box center [1336, 397] width 30 height 30
click at [1342, 451] on button at bounding box center [1336, 447] width 30 height 30
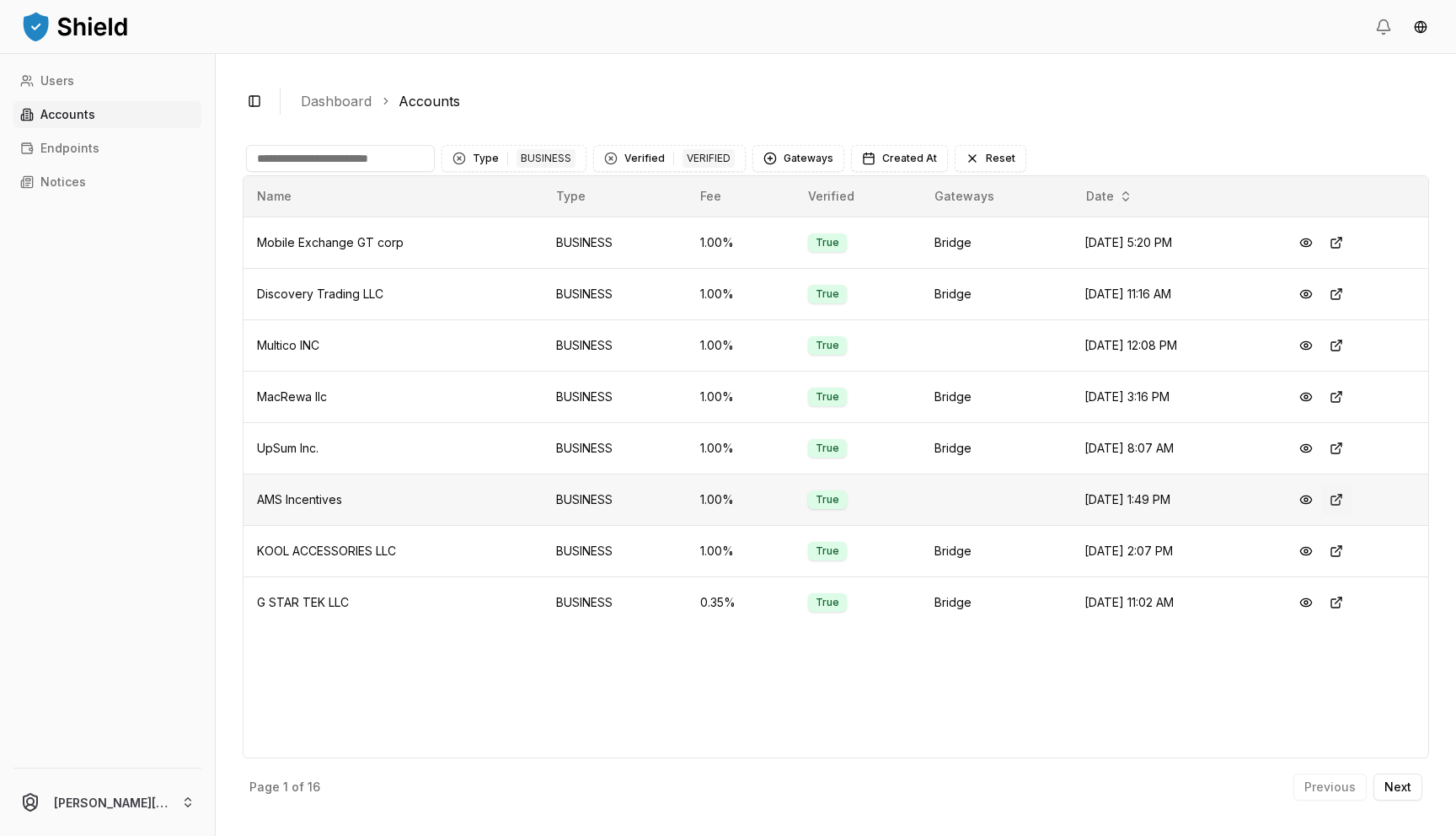
click at [1341, 498] on button at bounding box center [1336, 499] width 30 height 30
click at [1352, 551] on button at bounding box center [1336, 550] width 30 height 30
click at [1339, 605] on button at bounding box center [1336, 602] width 30 height 30
click at [1409, 784] on p "Next" at bounding box center [1398, 787] width 27 height 12
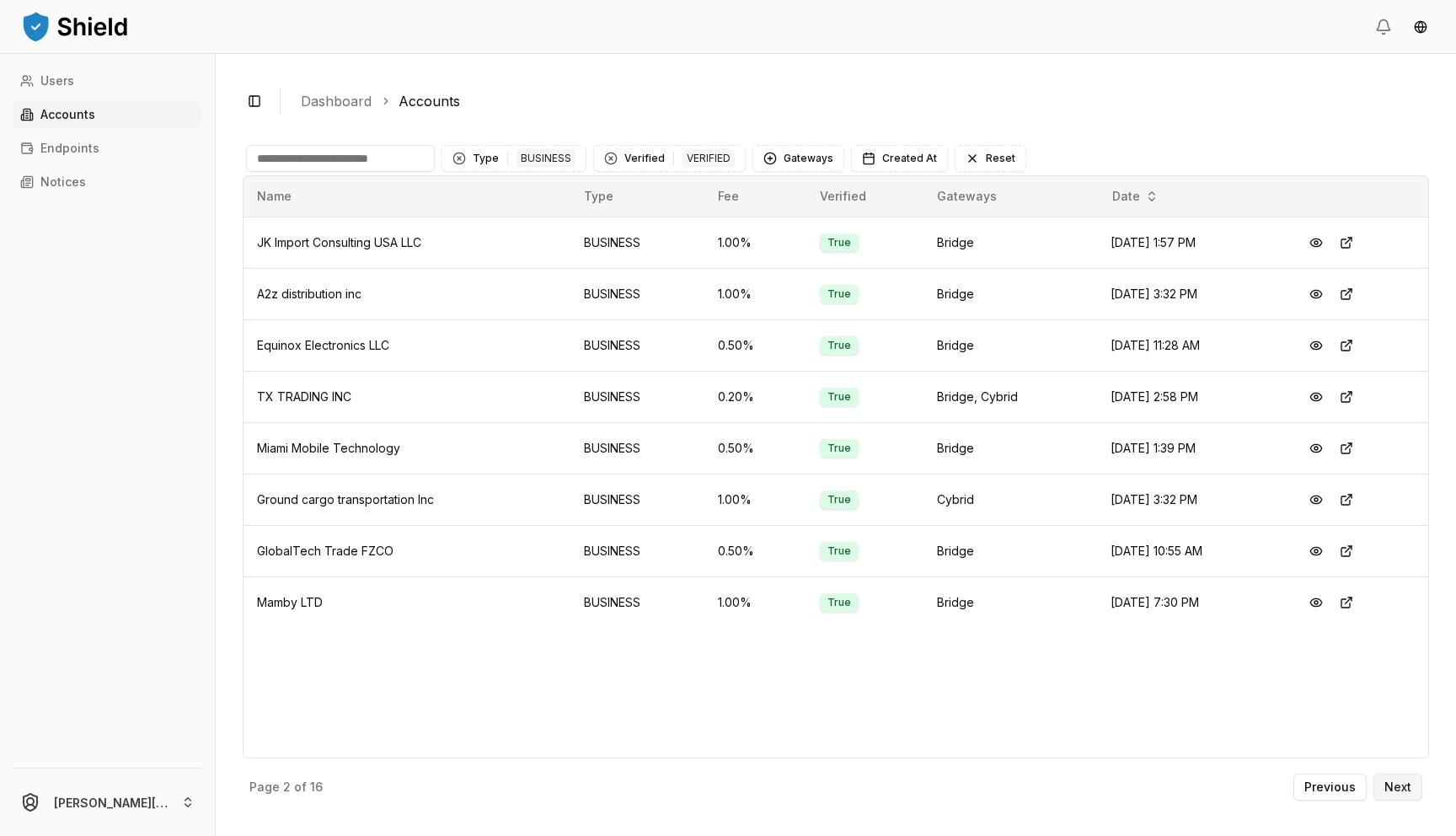
click at [1396, 781] on p "Next" at bounding box center [1398, 787] width 27 height 12
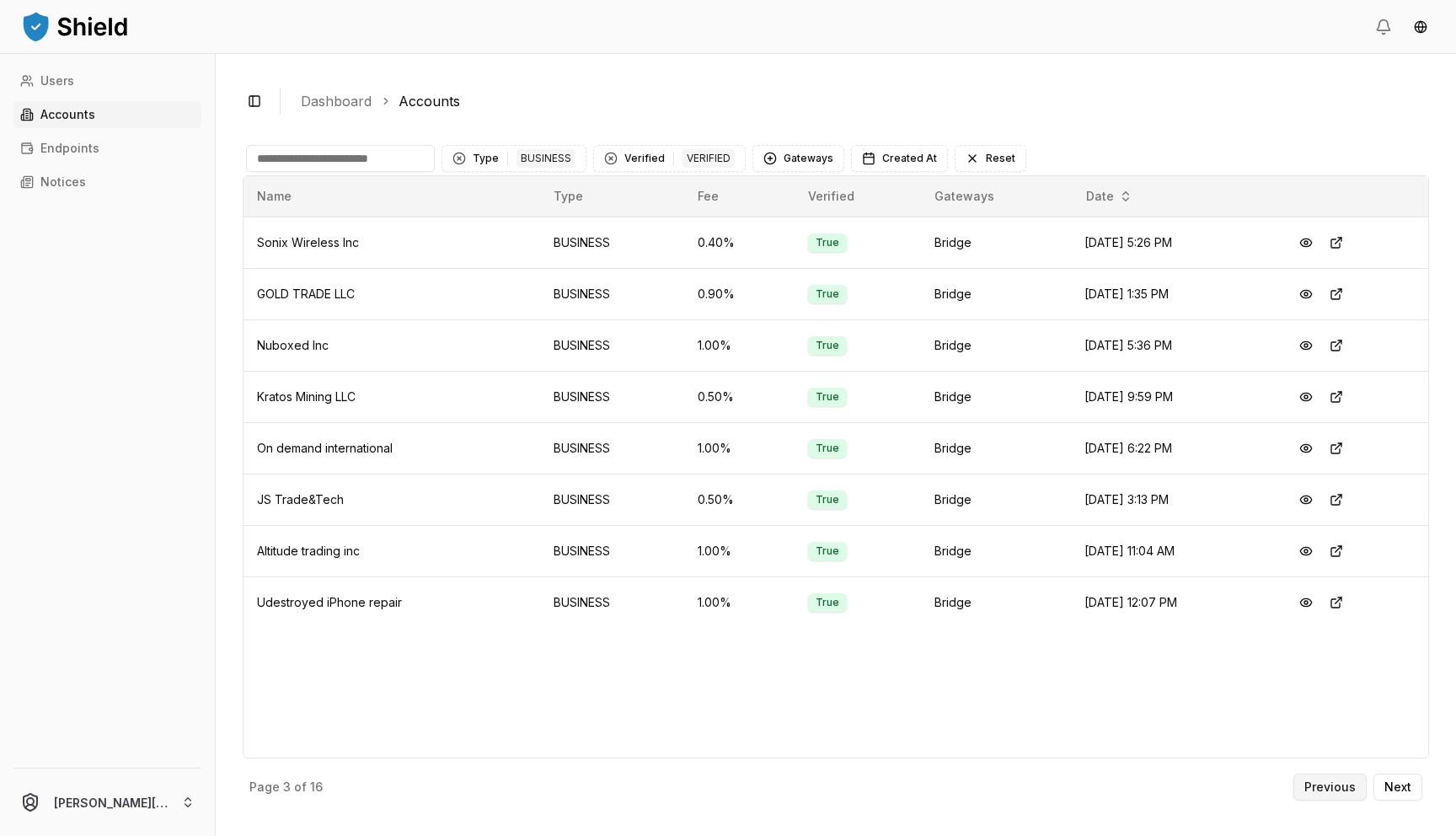
click at [1310, 792] on p "Previous" at bounding box center [1329, 787] width 51 height 12
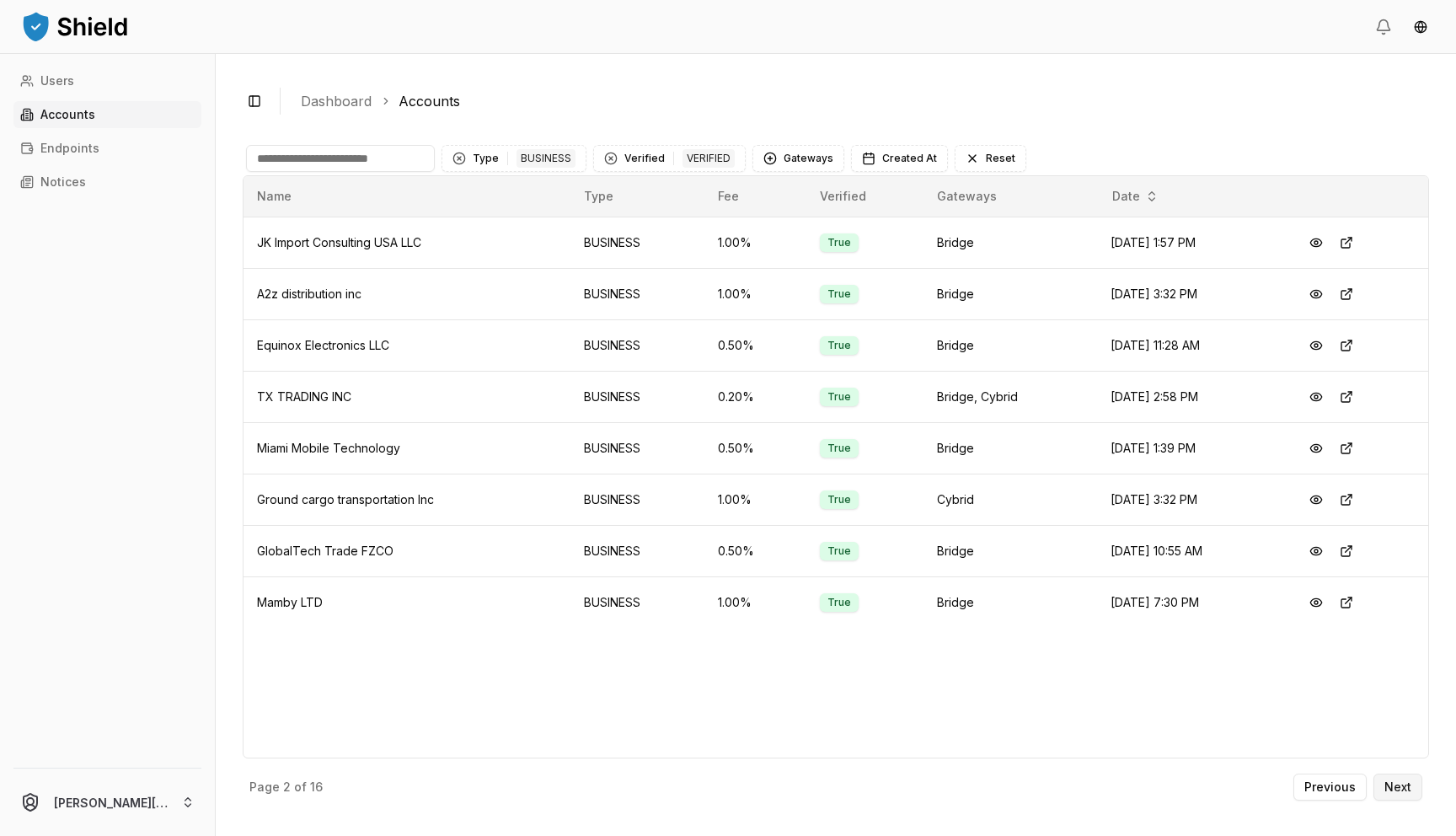
click at [1405, 791] on p "Next" at bounding box center [1398, 787] width 27 height 12
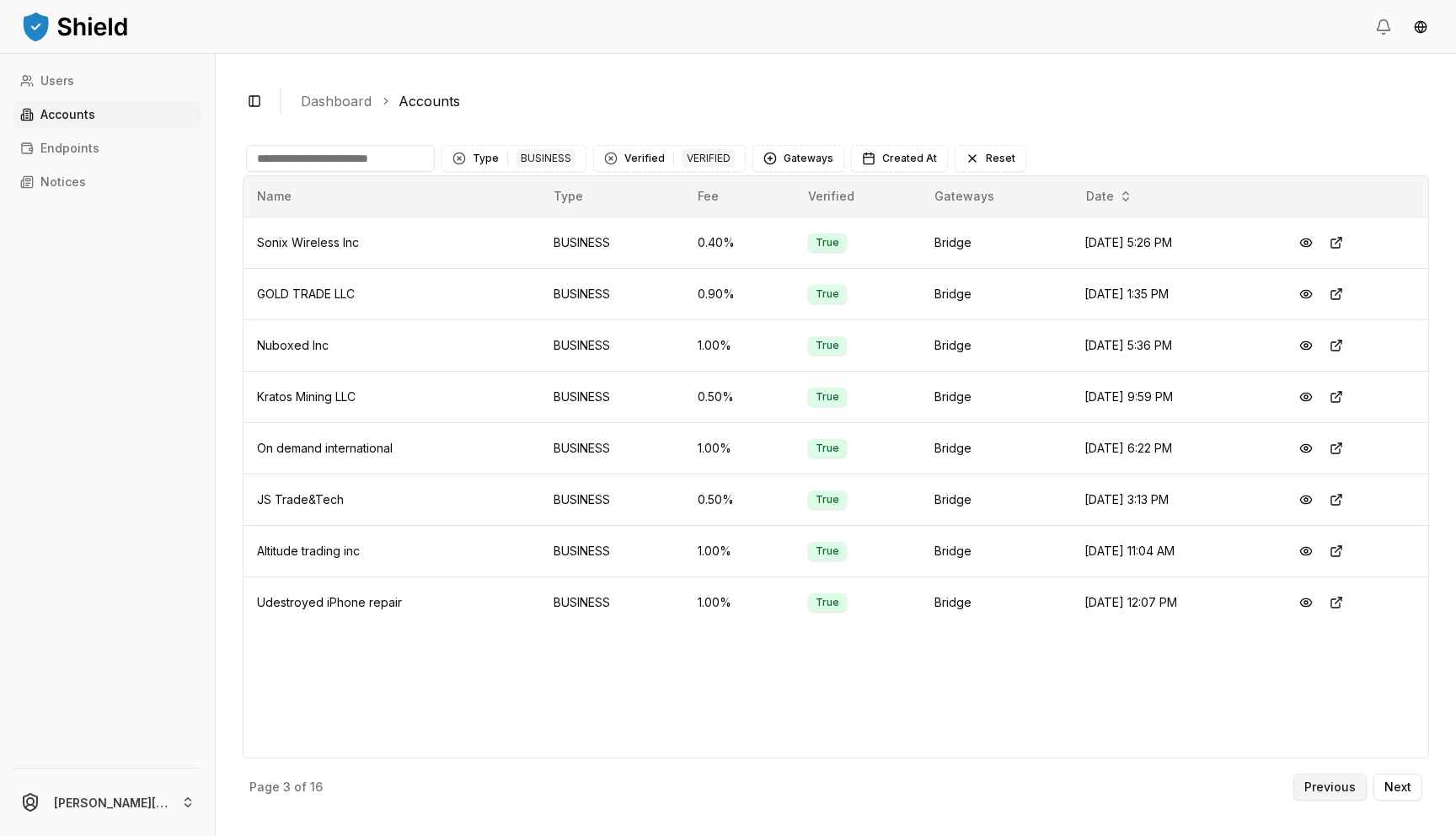
click at [1341, 781] on p "Previous" at bounding box center [1329, 787] width 51 height 12
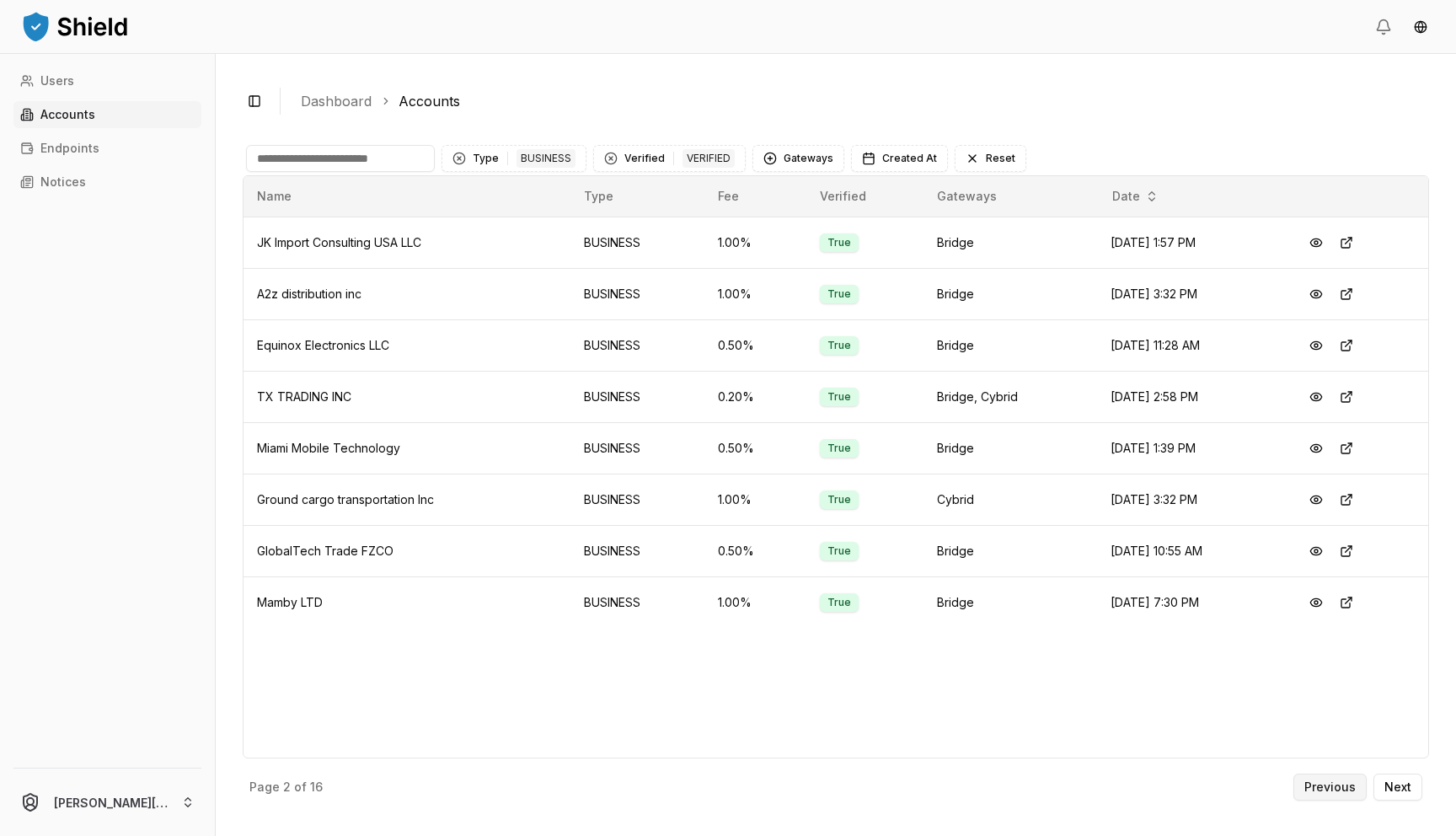
click at [1320, 794] on button "Previous" at bounding box center [1329, 786] width 73 height 27
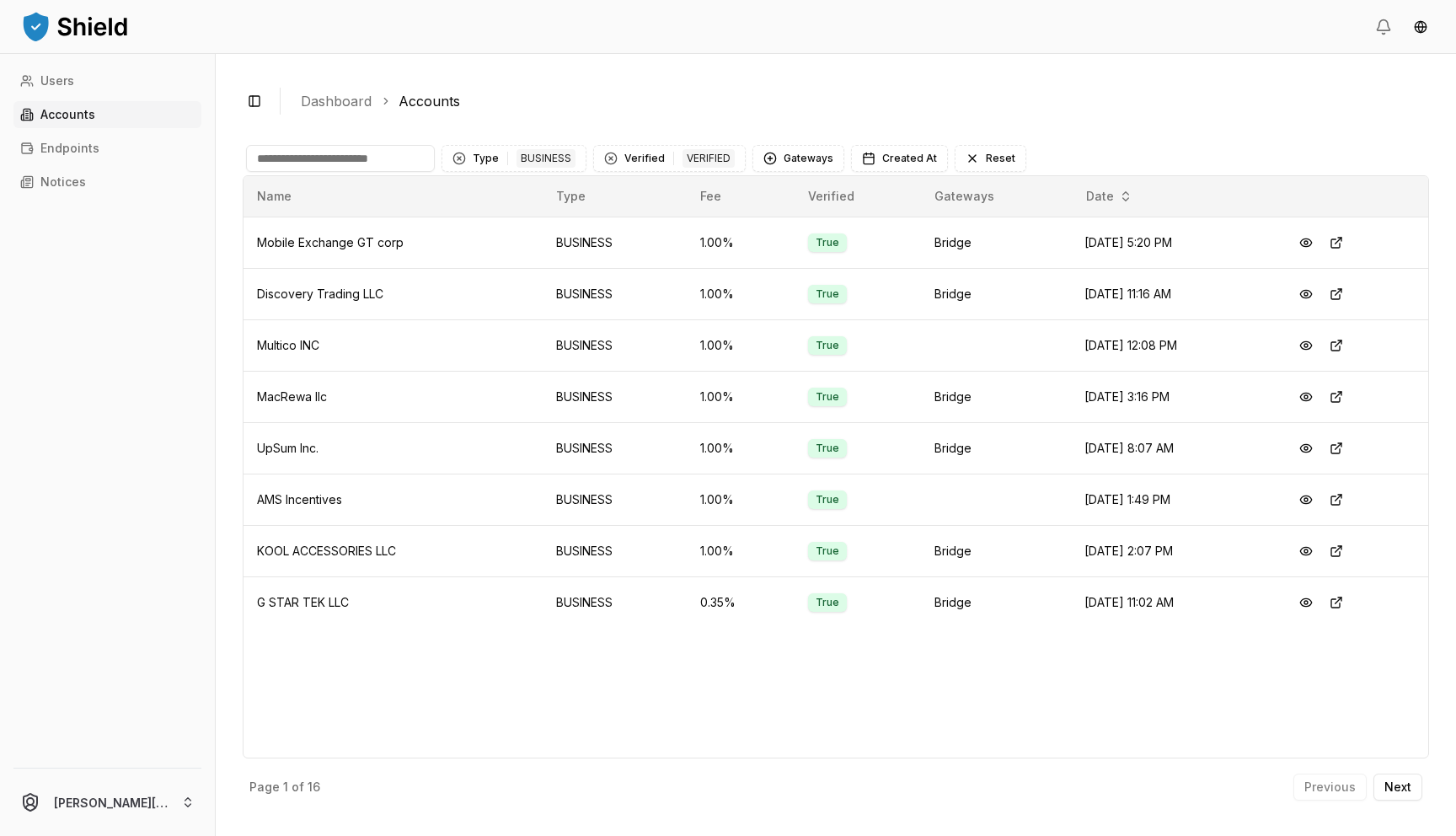
click at [321, 163] on input at bounding box center [340, 158] width 189 height 27
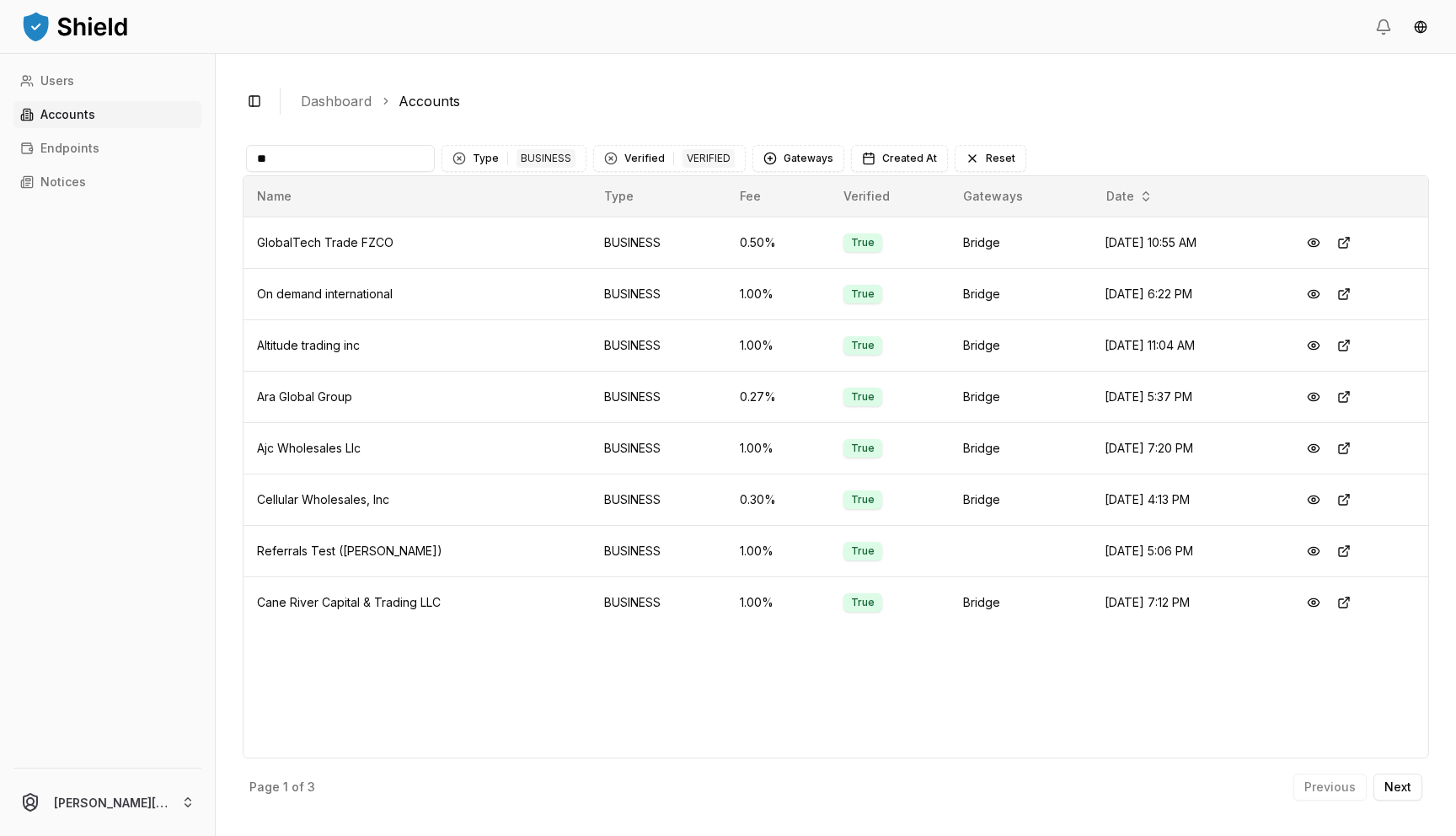
type input "*"
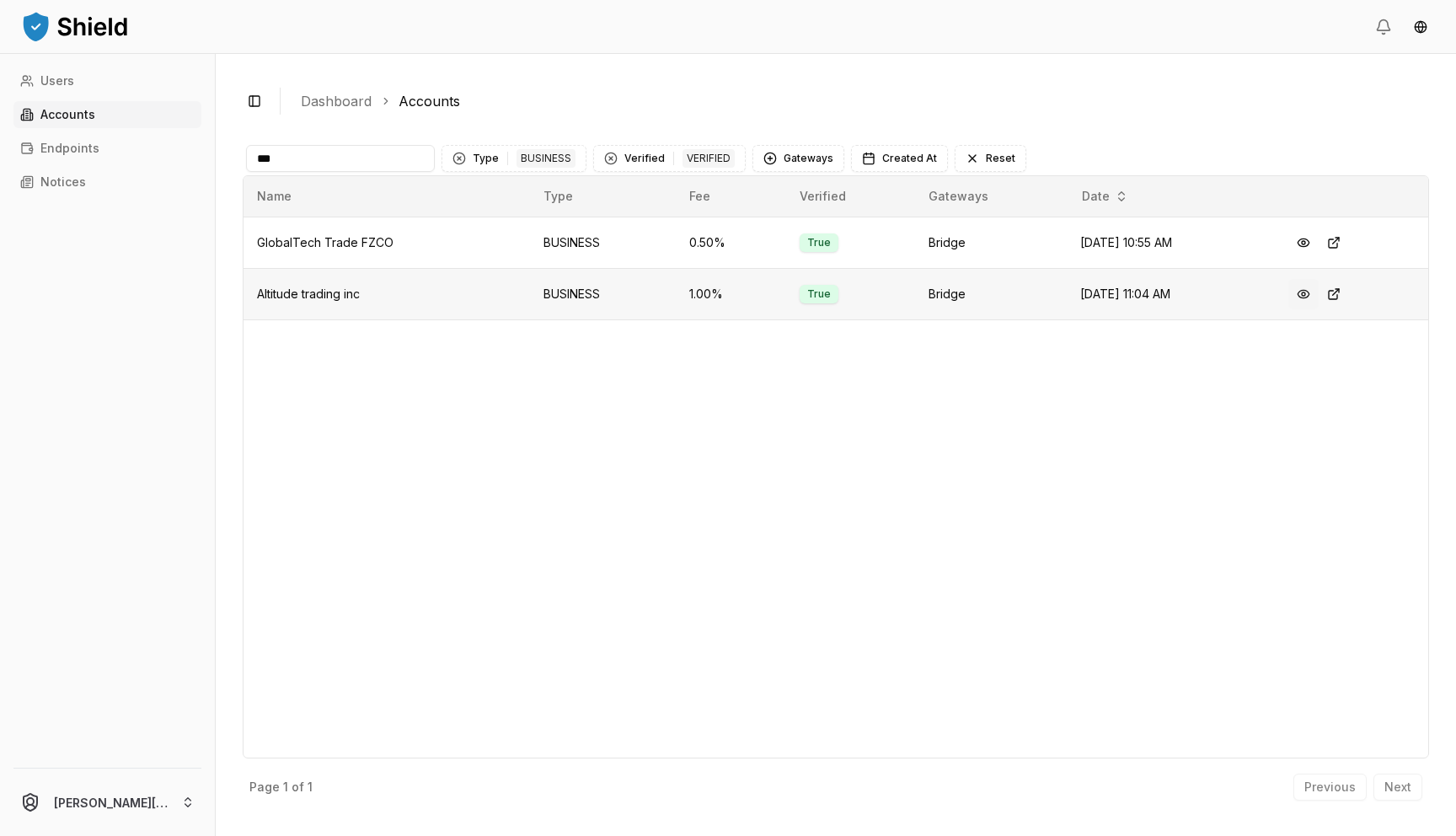
type input "***"
click at [1305, 290] on button at bounding box center [1303, 294] width 30 height 30
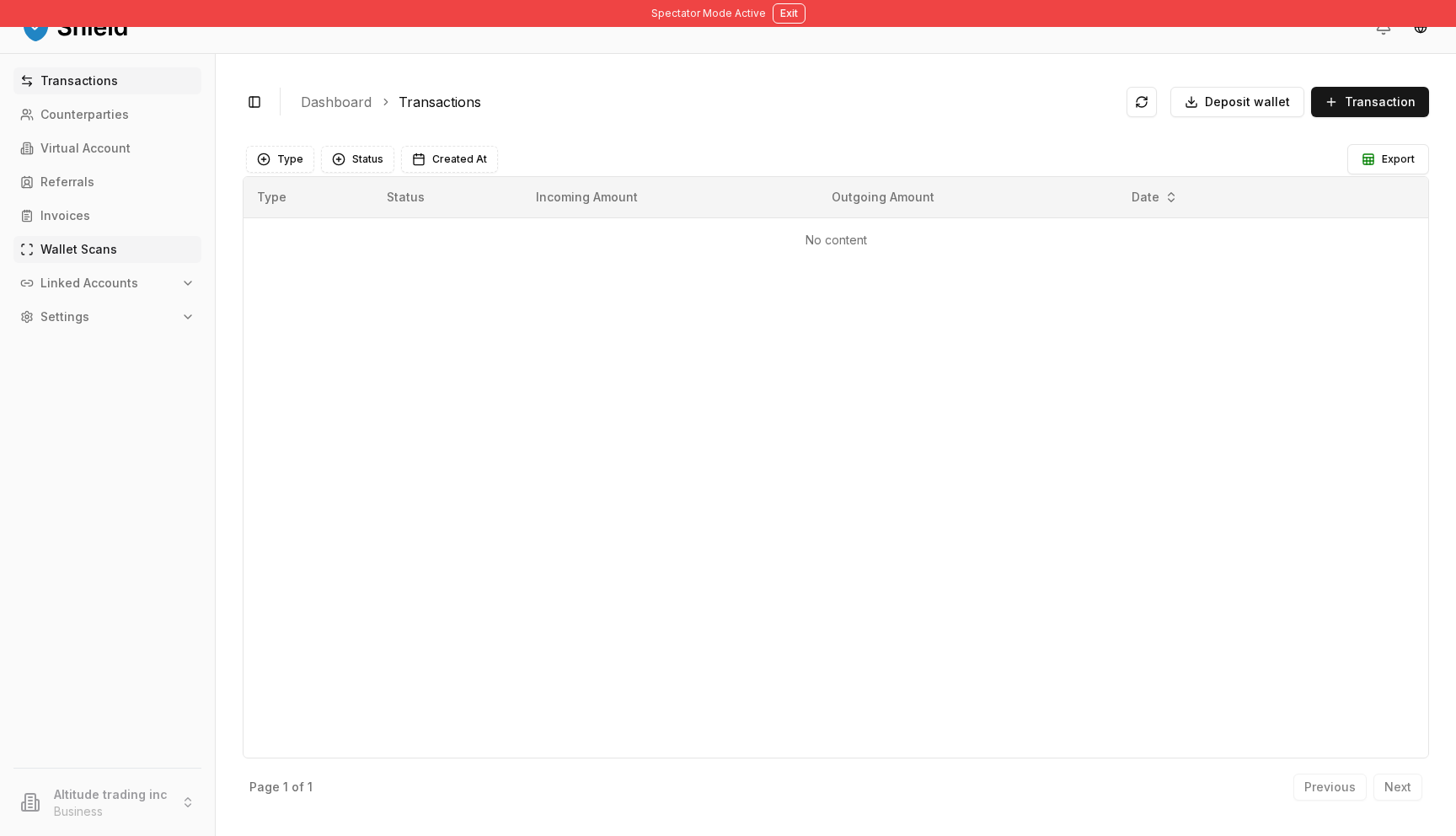
click at [73, 250] on p "Wallet Scans" at bounding box center [78, 250] width 77 height 12
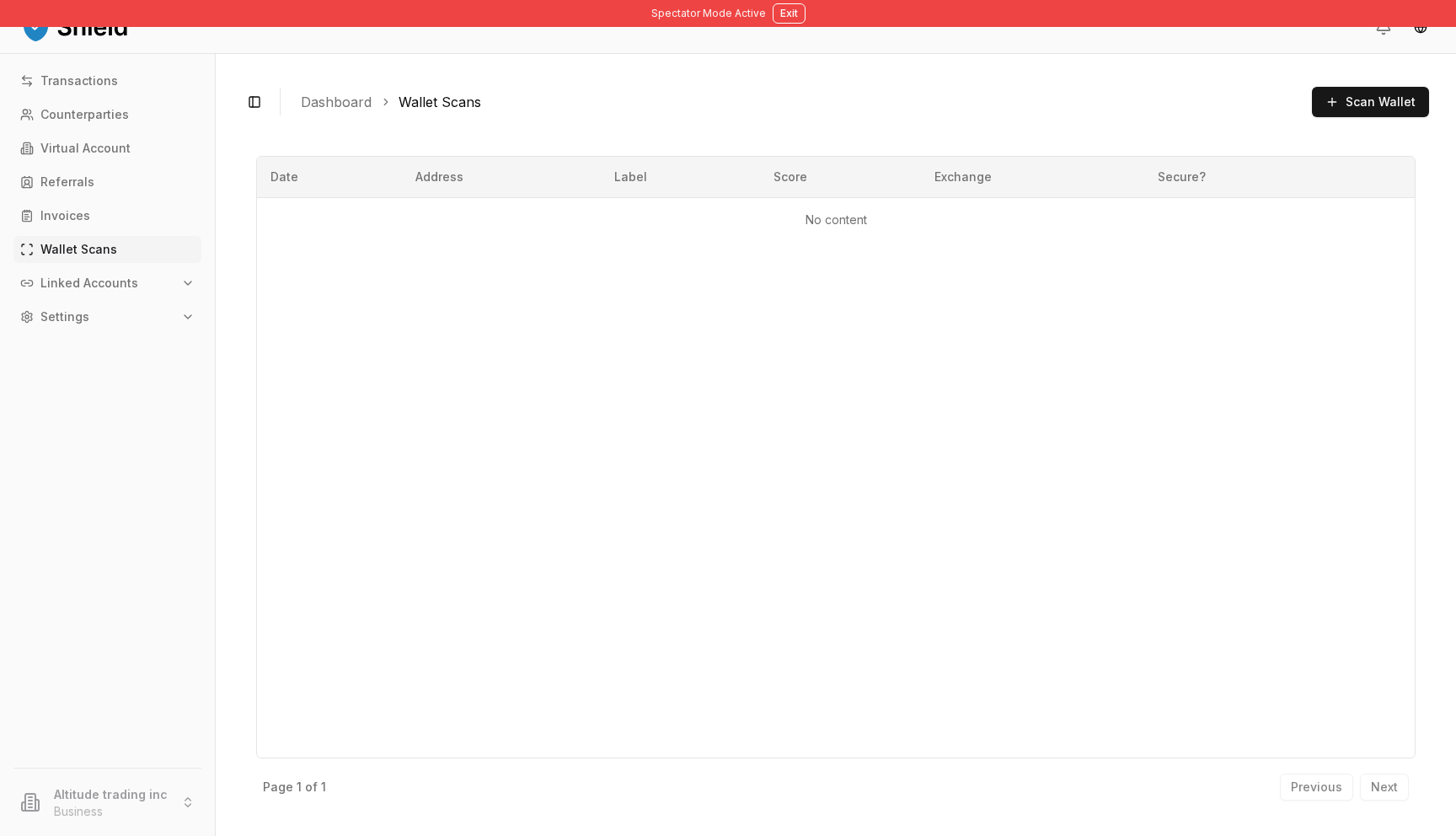
click at [76, 287] on p "Linked Accounts" at bounding box center [89, 283] width 98 height 12
click at [118, 338] on p "Bank Accounts" at bounding box center [86, 342] width 88 height 12
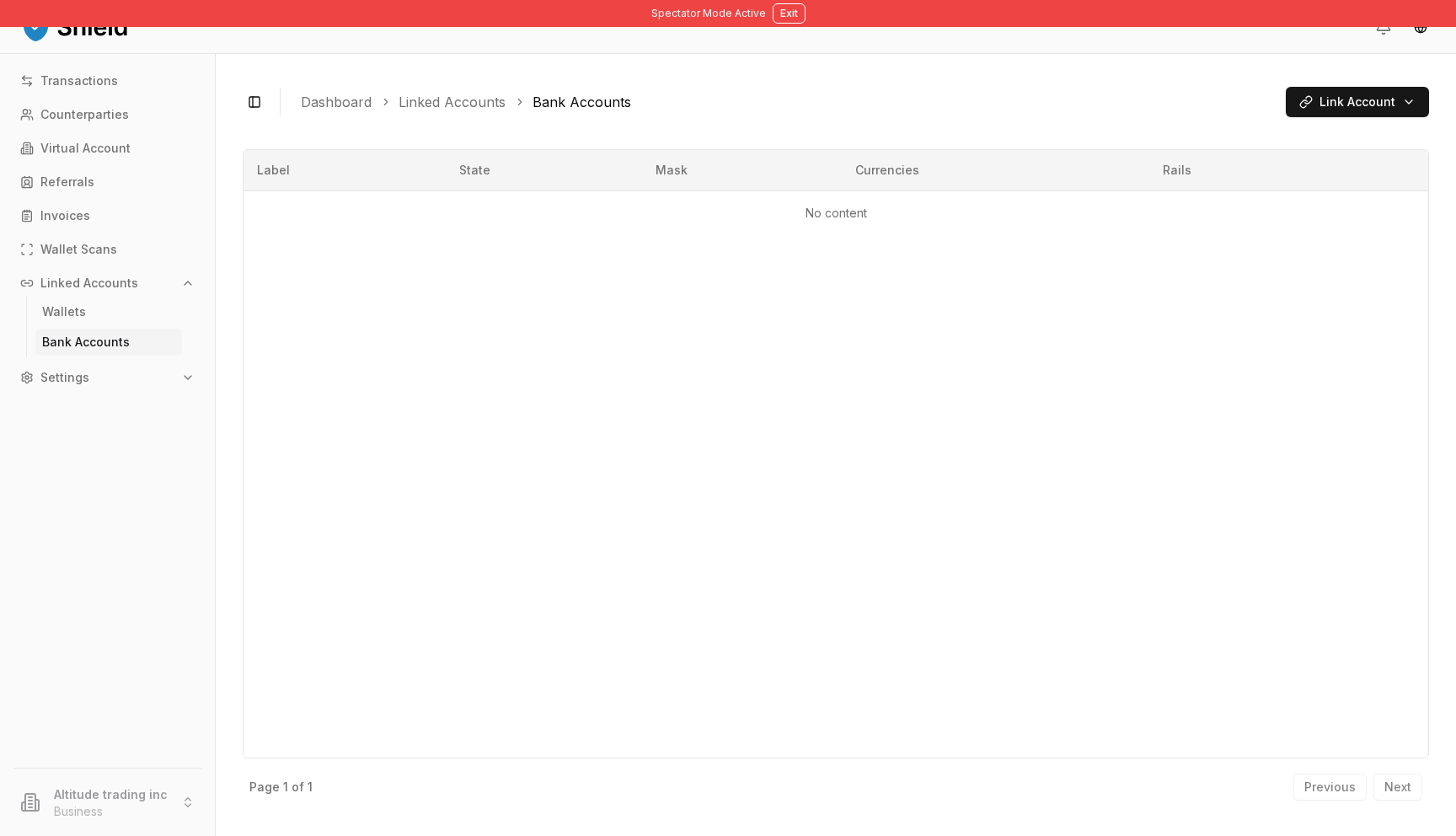
click at [84, 346] on p "Bank Accounts" at bounding box center [86, 342] width 88 height 12
click at [44, 323] on link "Wallets" at bounding box center [108, 312] width 147 height 27
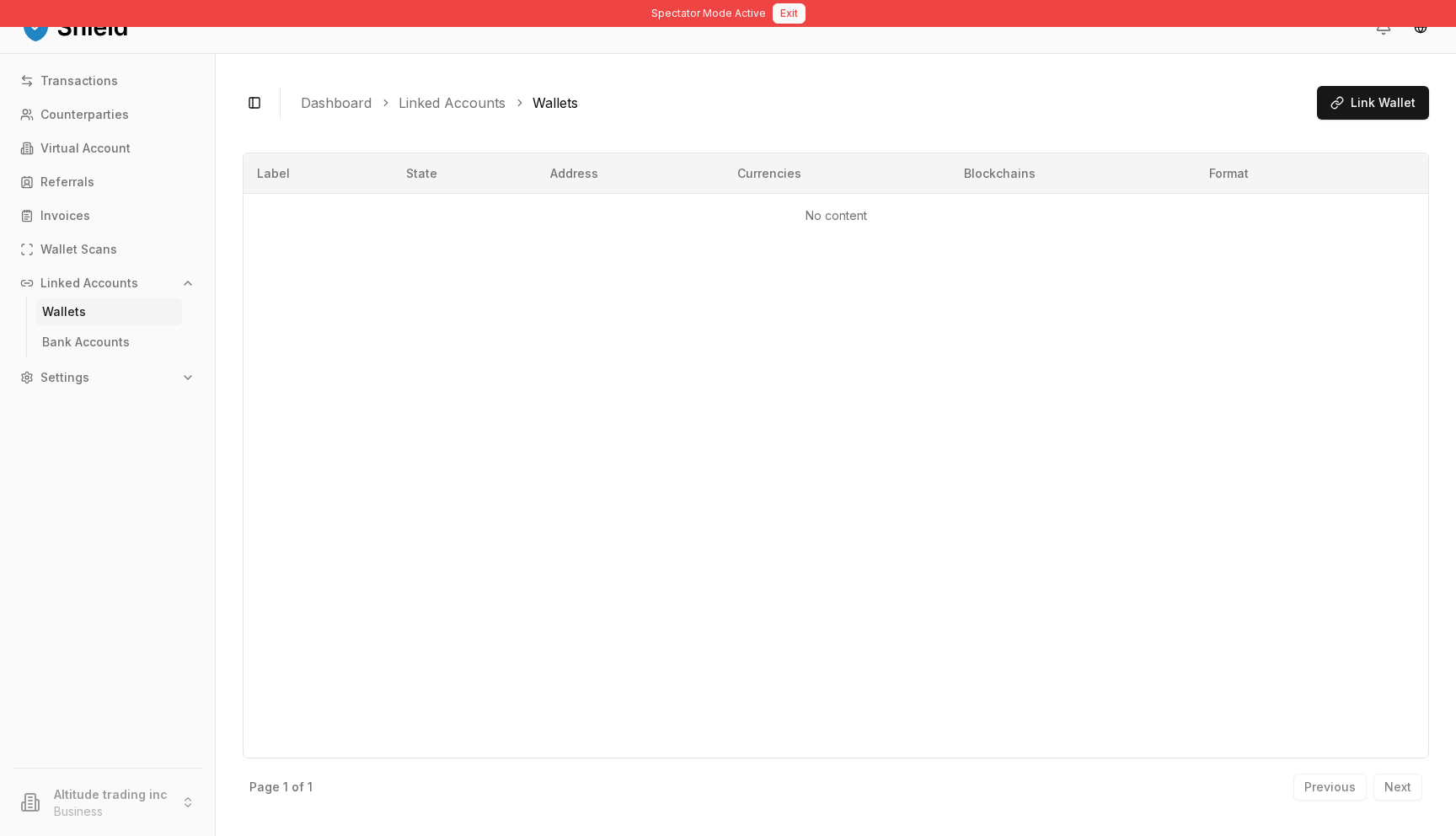
click at [798, 22] on button "Exit" at bounding box center [788, 13] width 33 height 20
